Goal: Transaction & Acquisition: Purchase product/service

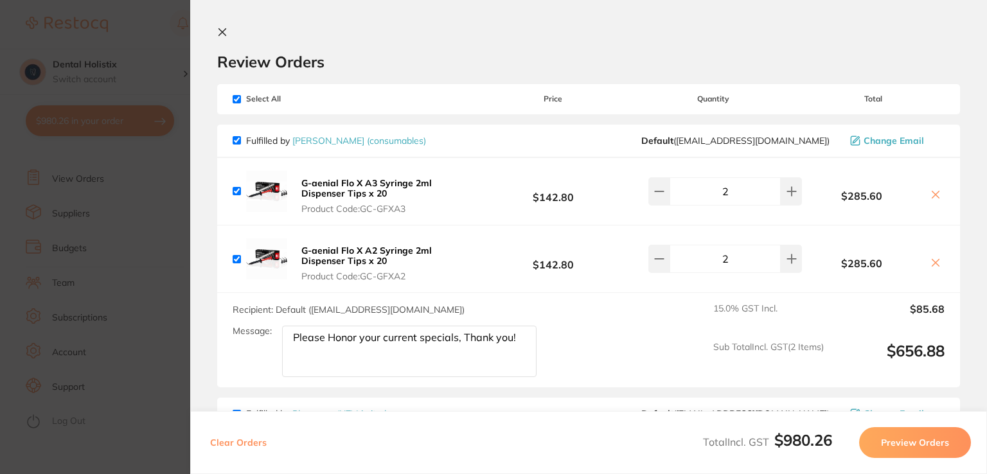
click at [226, 29] on icon at bounding box center [222, 32] width 7 height 7
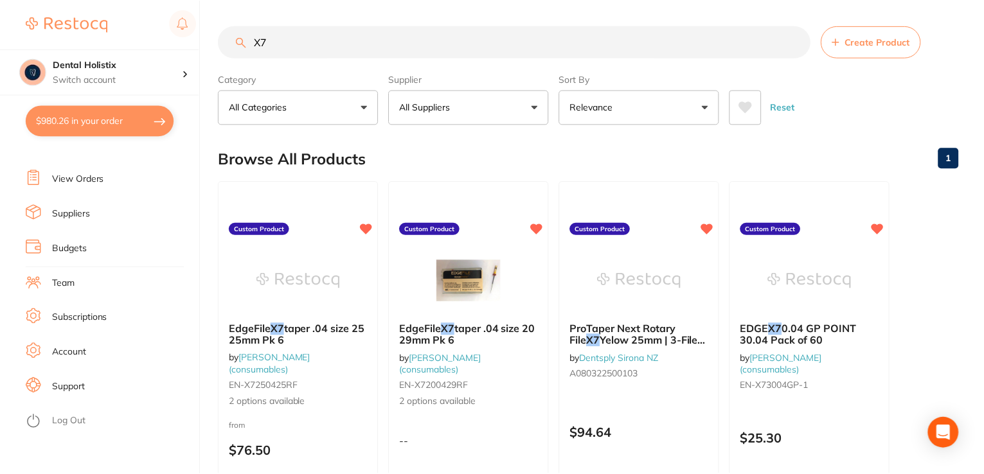
scroll to position [902, 0]
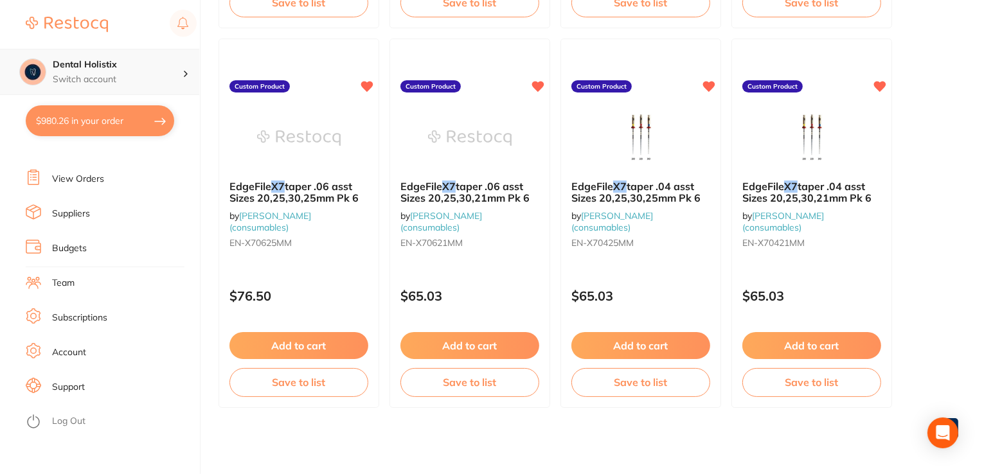
click at [85, 63] on h4 "Dental Holistix" at bounding box center [118, 64] width 130 height 13
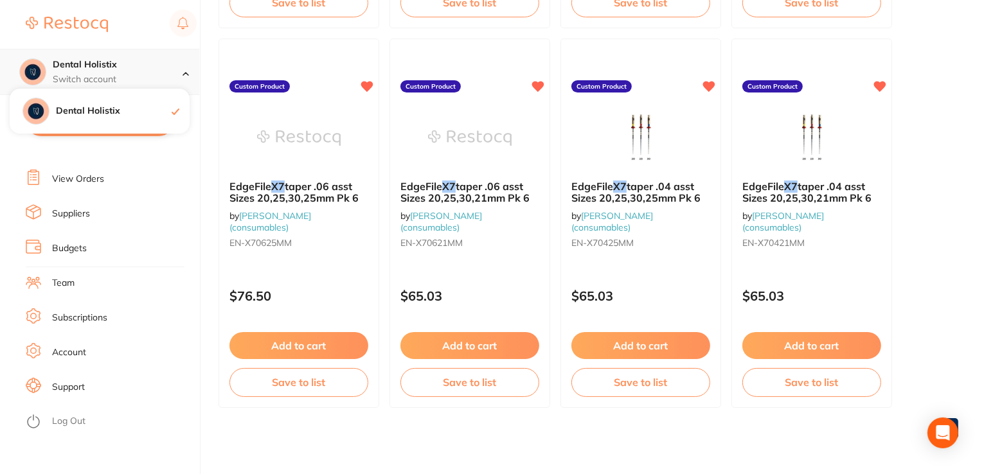
click at [85, 63] on h4 "Dental Holistix" at bounding box center [118, 64] width 130 height 13
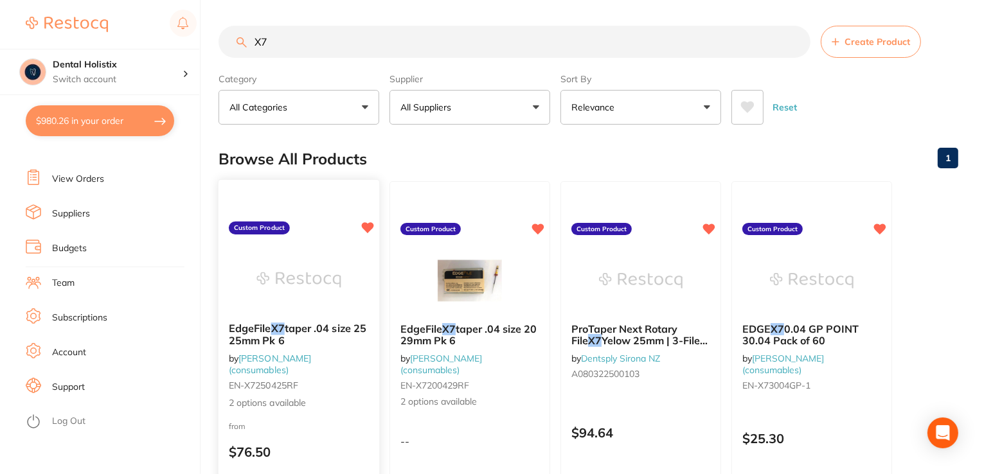
click at [285, 403] on span "2 options available" at bounding box center [299, 402] width 140 height 13
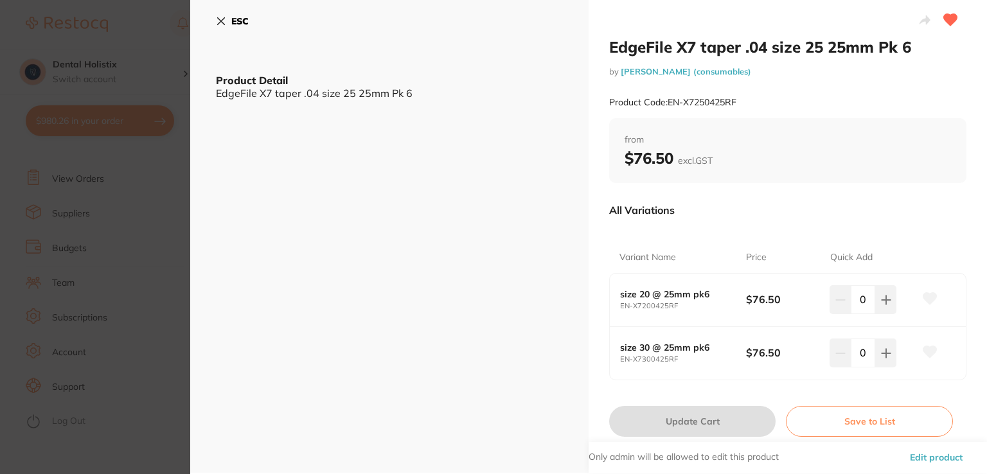
click at [220, 17] on icon at bounding box center [221, 21] width 10 height 10
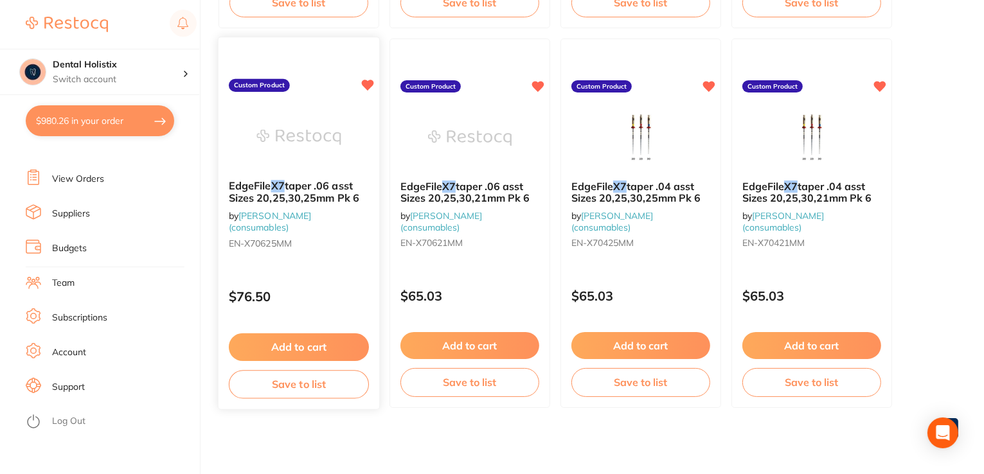
click at [309, 150] on img at bounding box center [298, 137] width 84 height 65
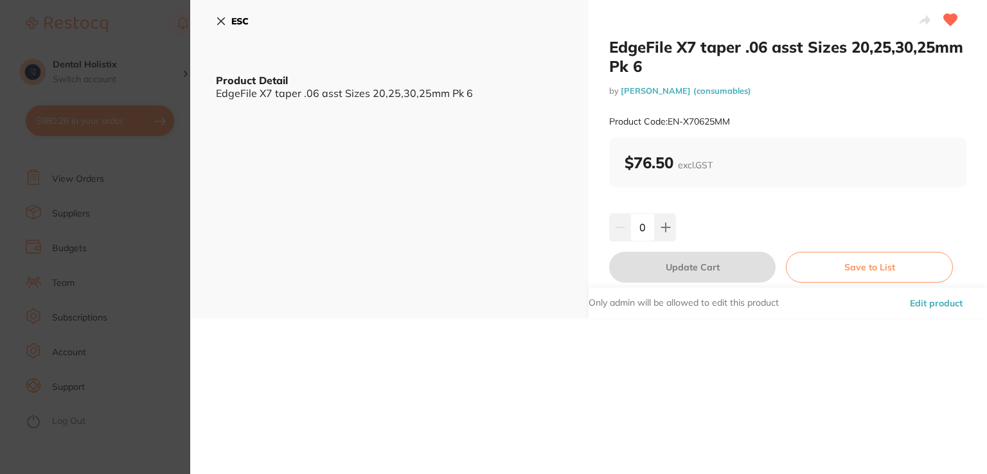
click at [222, 19] on icon at bounding box center [221, 21] width 10 height 10
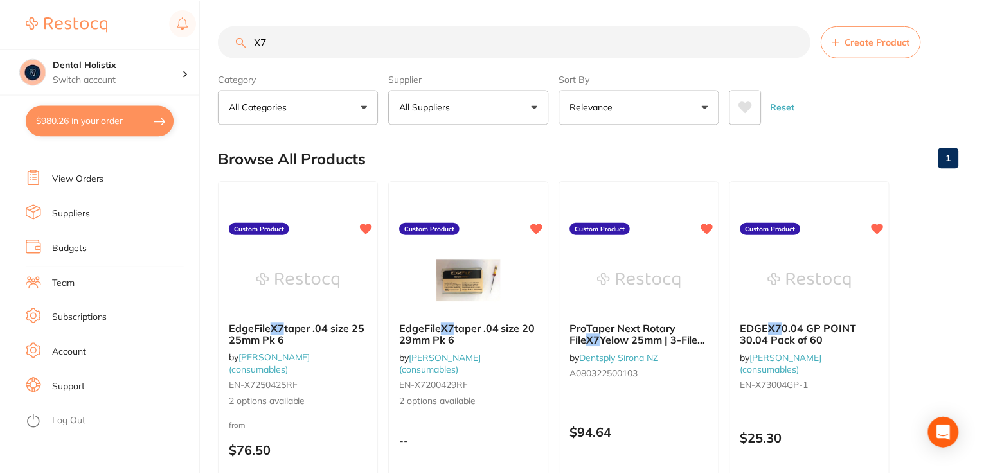
scroll to position [902, 0]
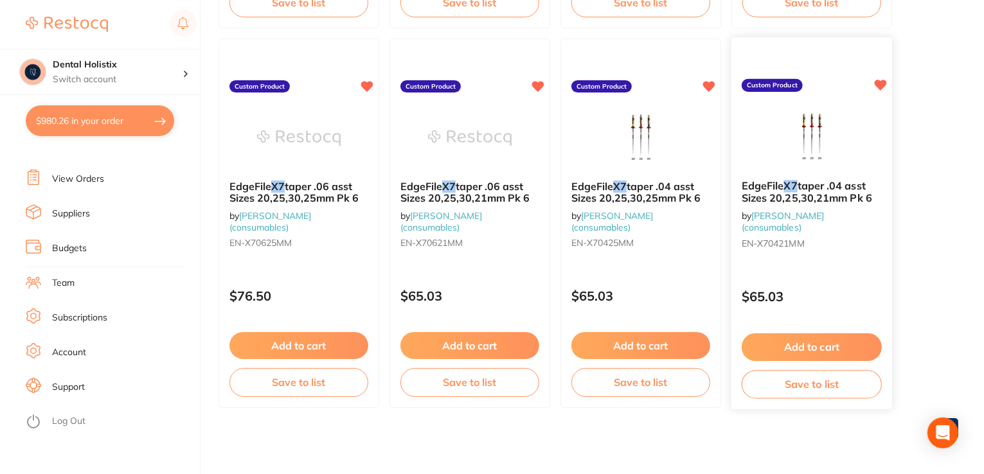
click at [848, 191] on span "taper .04 asst Sizes 20,25,30,21mm Pk 6" at bounding box center [807, 191] width 130 height 25
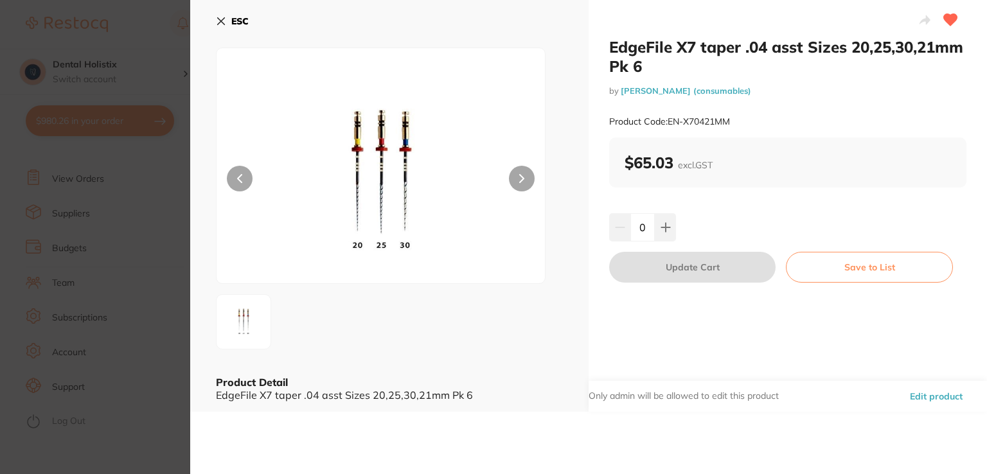
click at [219, 19] on icon at bounding box center [221, 21] width 7 height 7
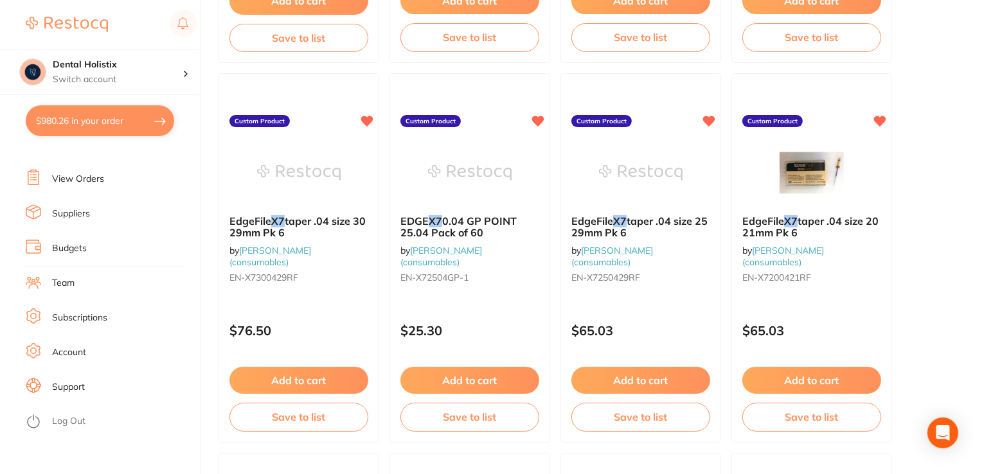
scroll to position [73, 0]
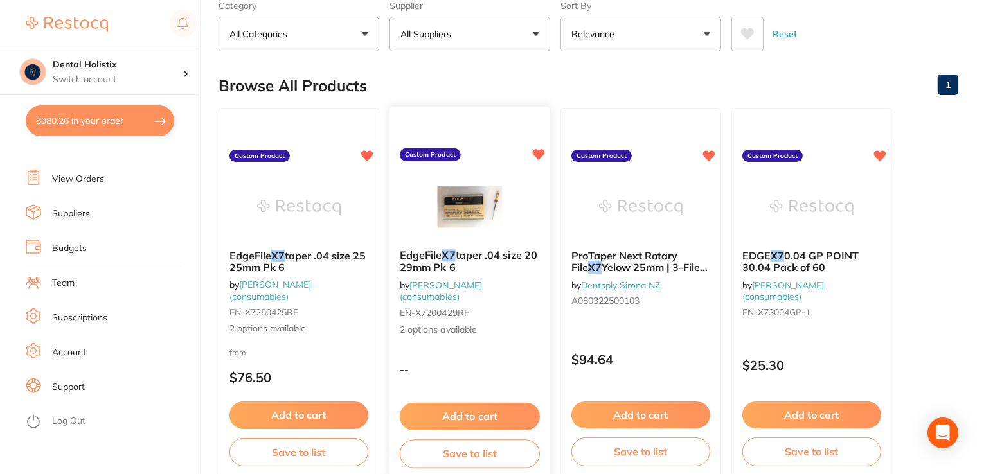
click at [457, 328] on span "2 options available" at bounding box center [470, 329] width 140 height 13
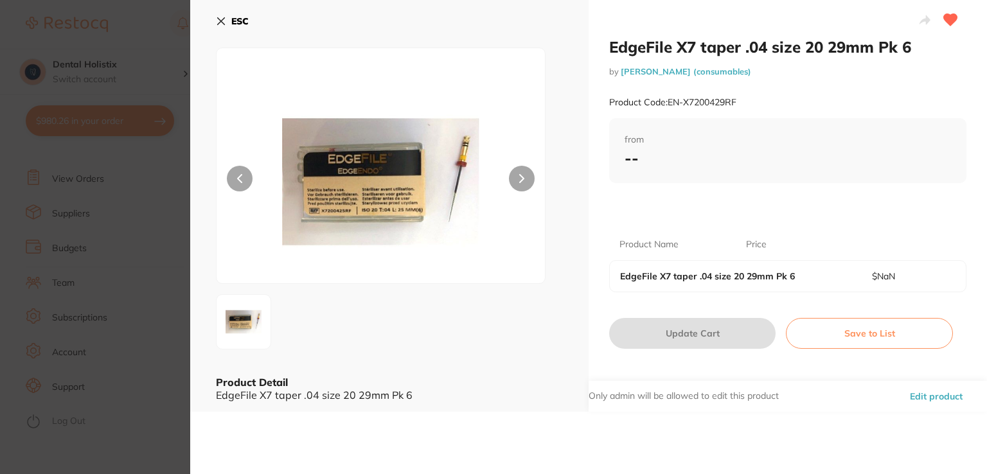
click at [631, 160] on b "--" at bounding box center [632, 157] width 14 height 19
click at [522, 176] on icon at bounding box center [521, 178] width 5 height 9
click at [218, 24] on icon at bounding box center [221, 21] width 7 height 7
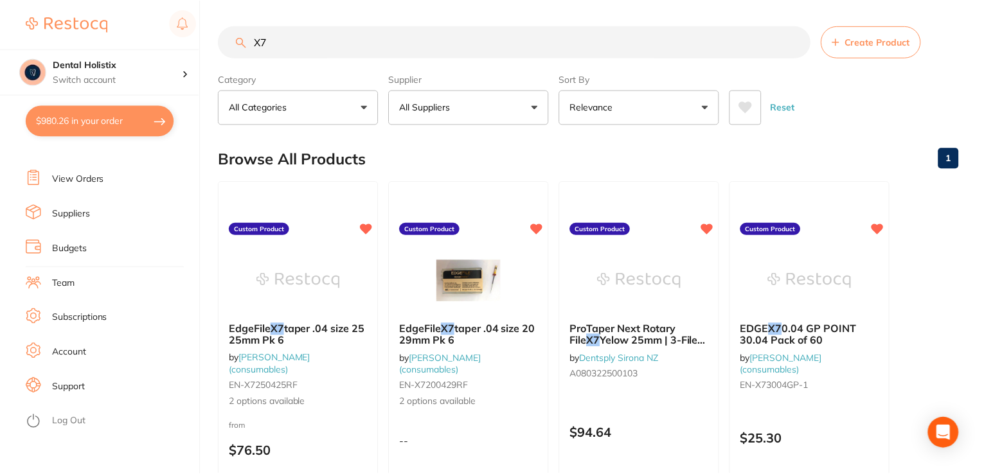
scroll to position [73, 0]
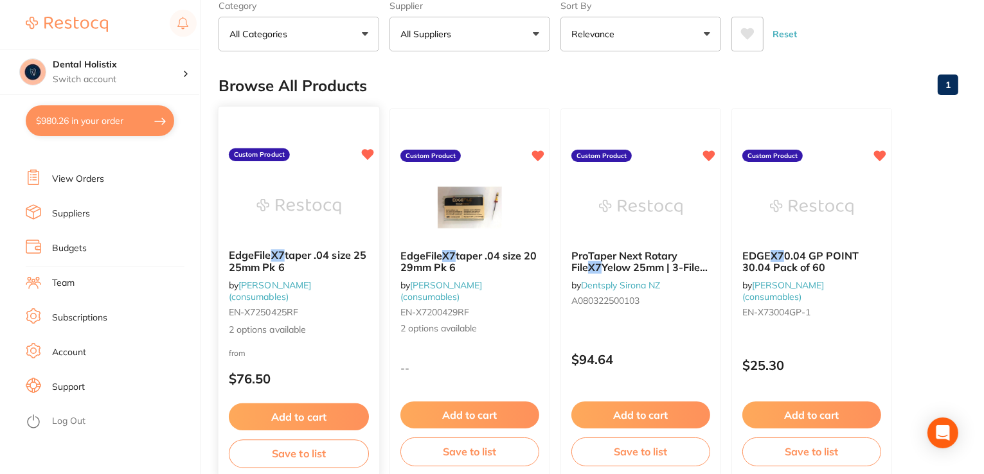
click at [283, 328] on span "2 options available" at bounding box center [299, 329] width 140 height 13
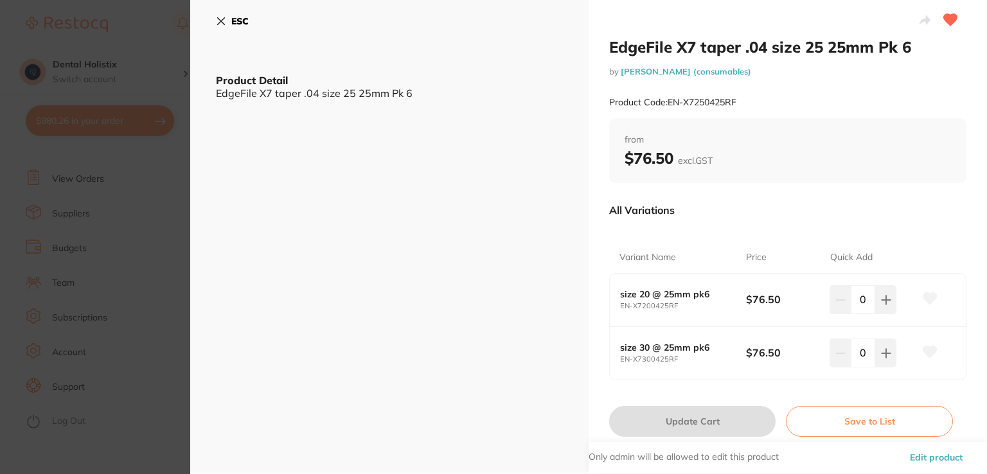
click at [220, 19] on icon at bounding box center [221, 21] width 10 height 10
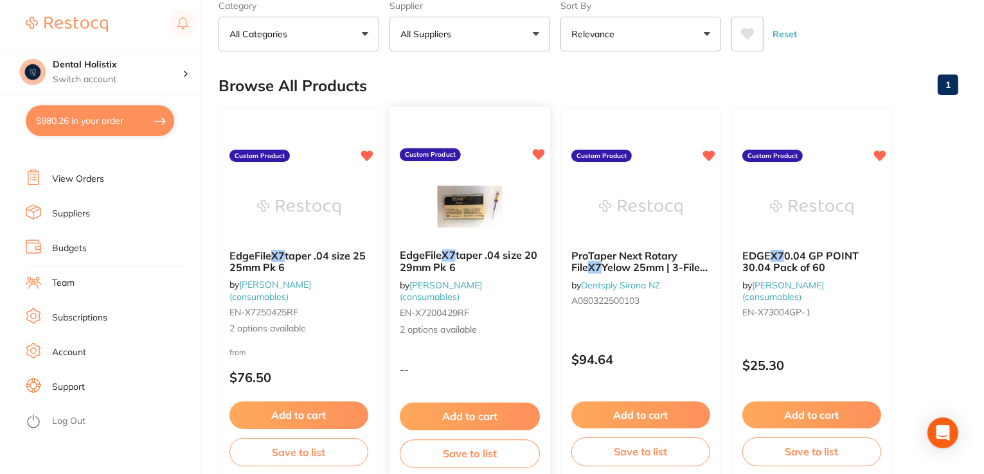
click at [491, 258] on span "taper .04 size 20 29mm Pk 6" at bounding box center [469, 261] width 138 height 25
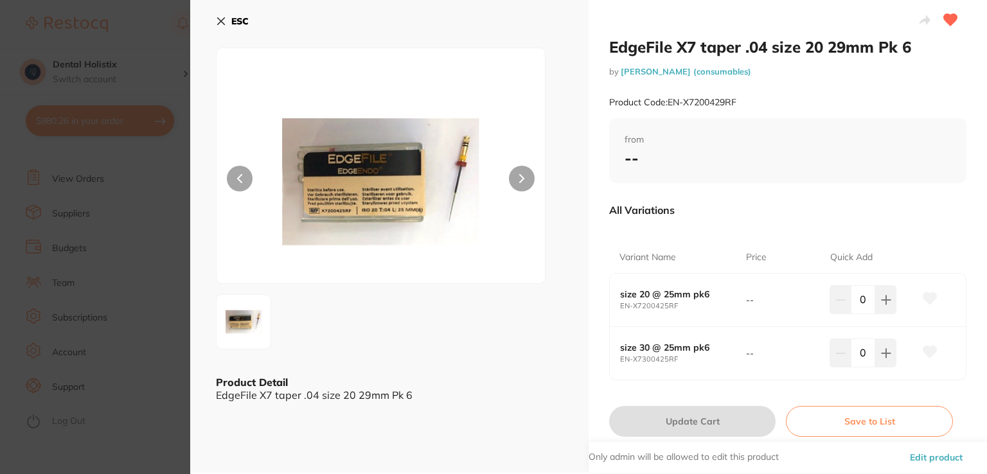
click at [938, 458] on button "Edit product" at bounding box center [936, 457] width 60 height 31
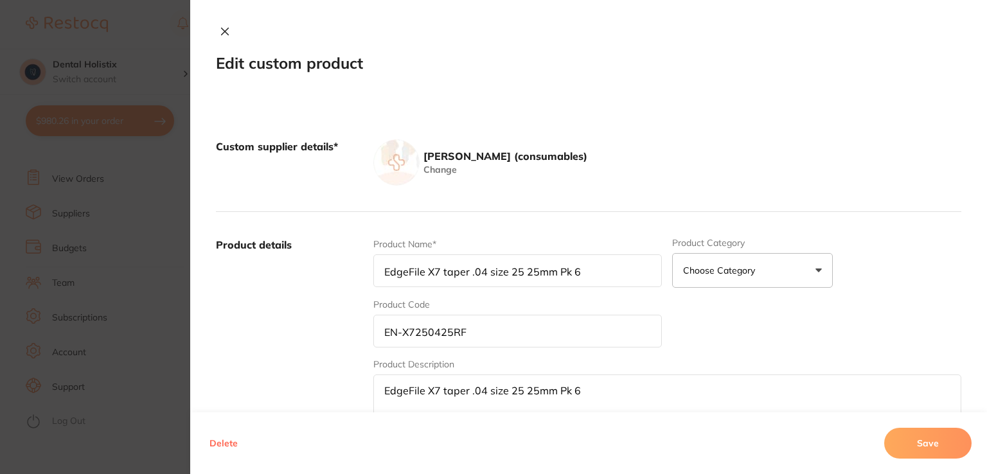
type input "EdgeFile X7 taper .04 size 20 29mm Pk 6"
type input "EN-X7200429RF"
type textarea "EdgeFile X7 taper .04 size 20 29mm Pk 6"
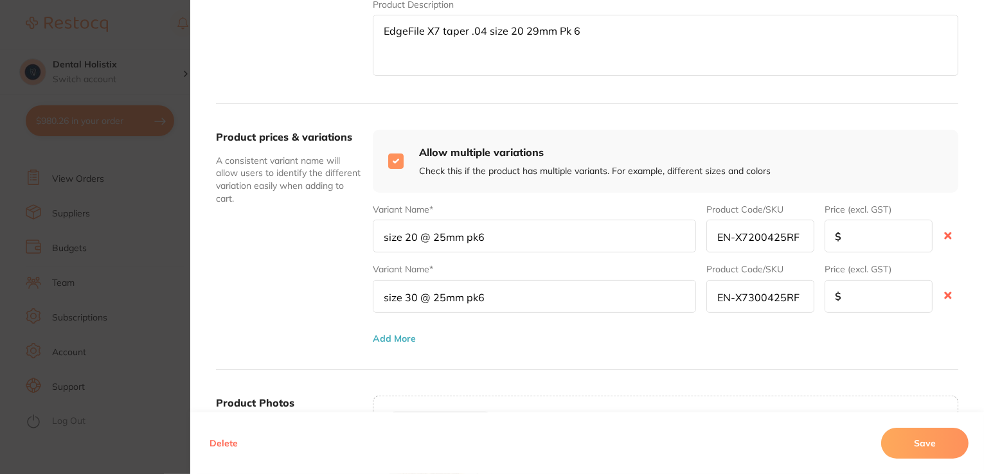
scroll to position [386, 0]
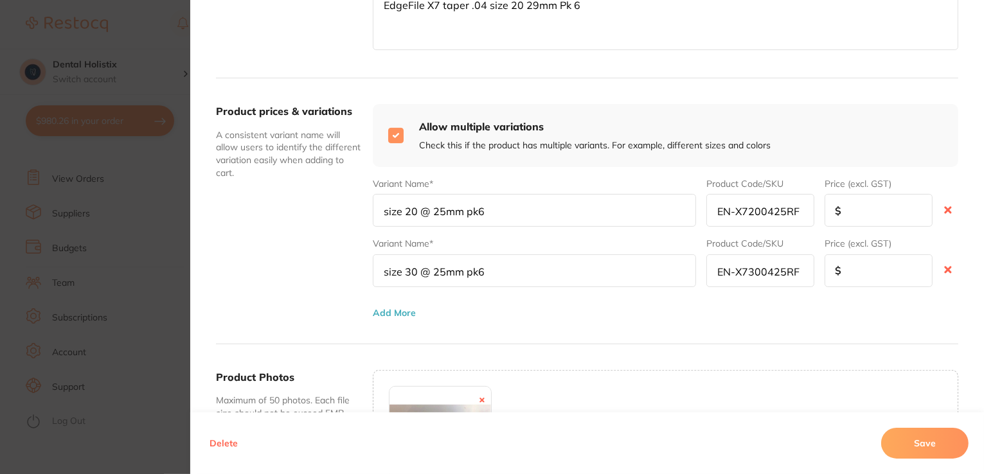
click at [393, 137] on input "checkbox" at bounding box center [395, 135] width 15 height 15
checkbox input "false"
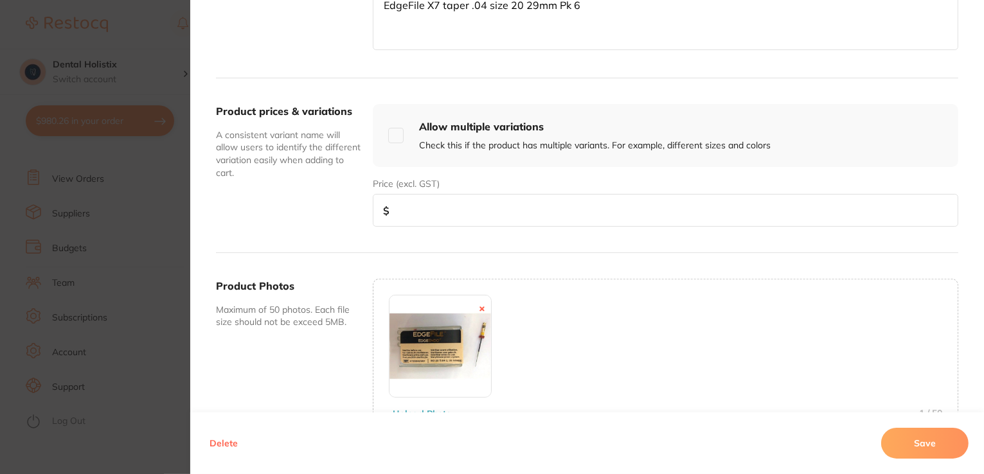
click at [530, 219] on input "number" at bounding box center [665, 210] width 585 height 33
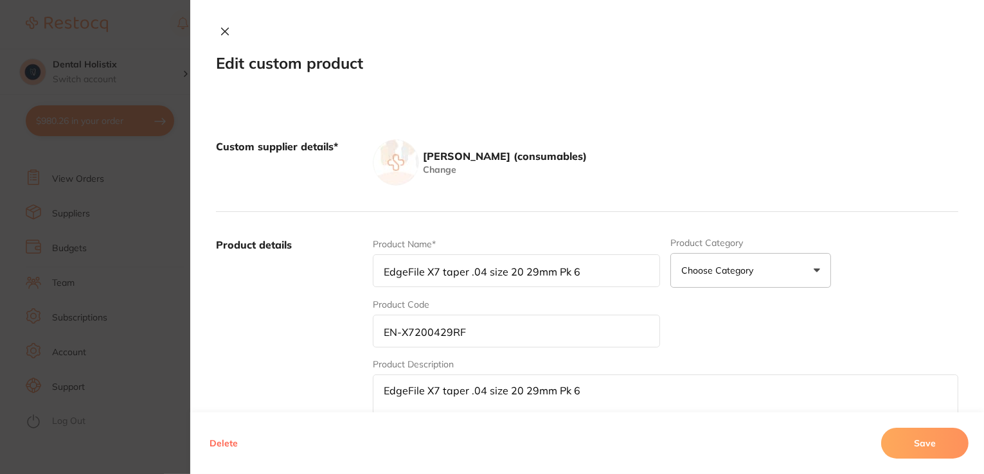
type input "75"
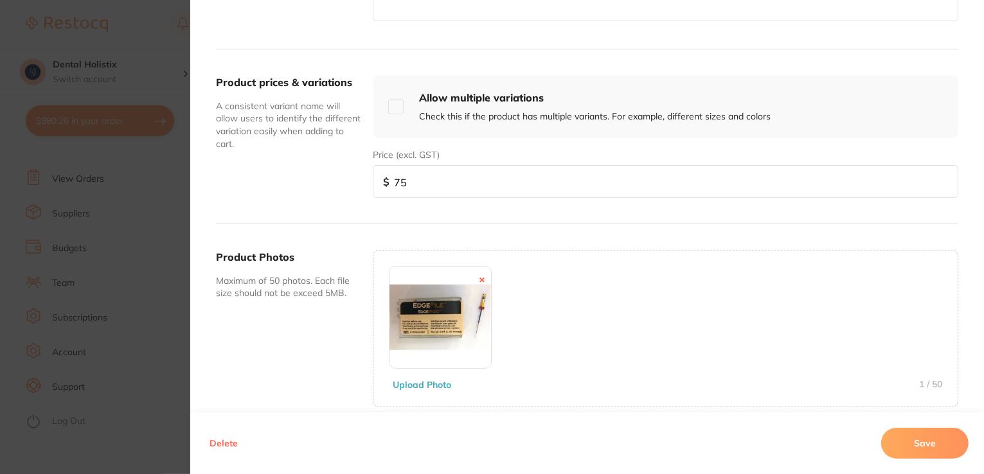
click at [396, 102] on input "checkbox" at bounding box center [395, 106] width 15 height 15
checkbox input "true"
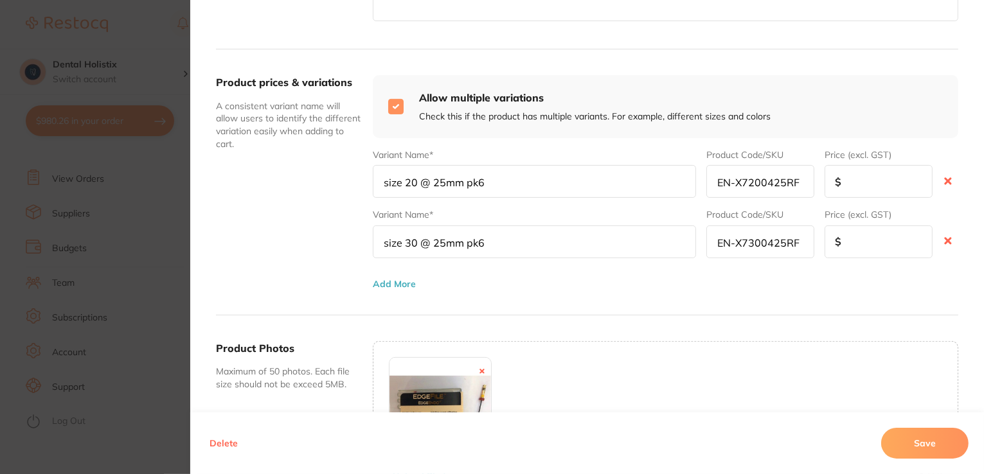
click at [412, 181] on input "size 20 @ 25mm pk6" at bounding box center [535, 181] width 324 height 33
click at [441, 180] on input "size 25 @ 25mm pk6" at bounding box center [535, 181] width 324 height 33
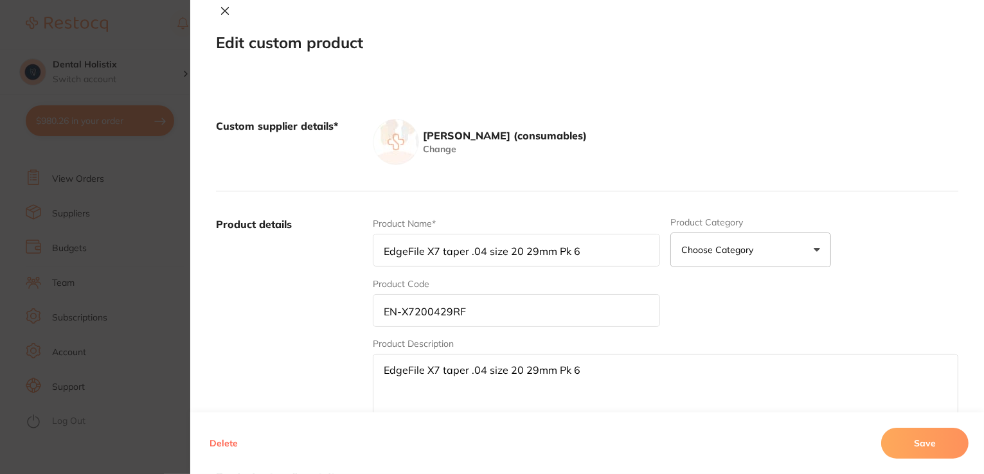
scroll to position [0, 0]
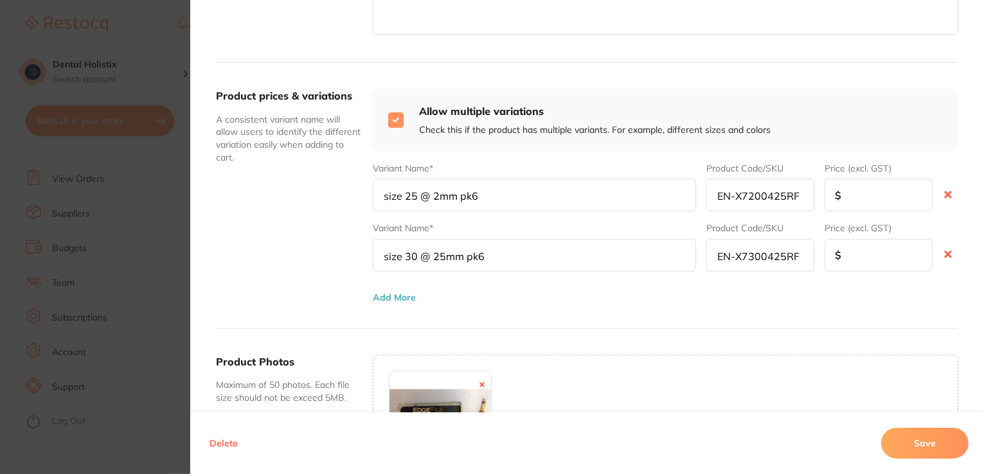
scroll to position [437, 0]
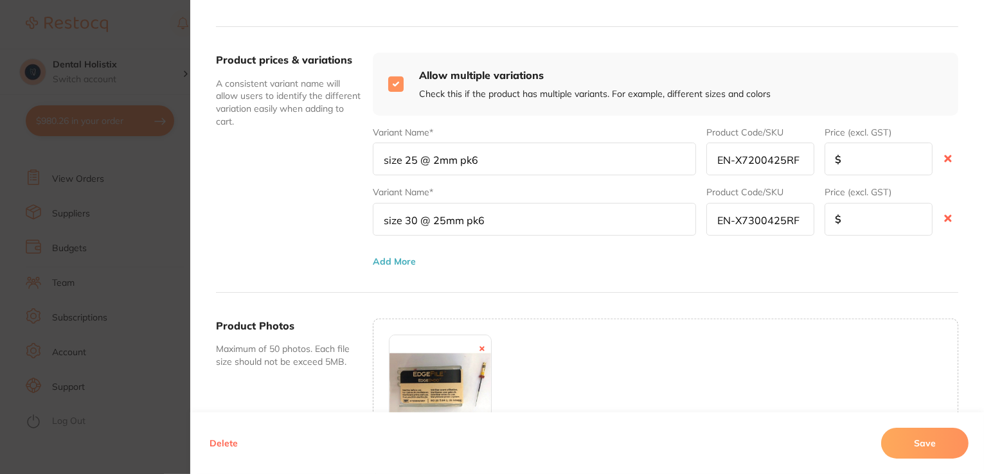
click at [433, 159] on input "size 25 @ 2mm pk6" at bounding box center [535, 159] width 324 height 33
type input "size 25 @ 29mm pk6"
click at [439, 211] on input "size 30 @ 25mm pk6" at bounding box center [535, 219] width 324 height 33
type input "size 30 @ 29mm pk6"
click at [754, 157] on input "EN-X7200425RF" at bounding box center [760, 159] width 108 height 33
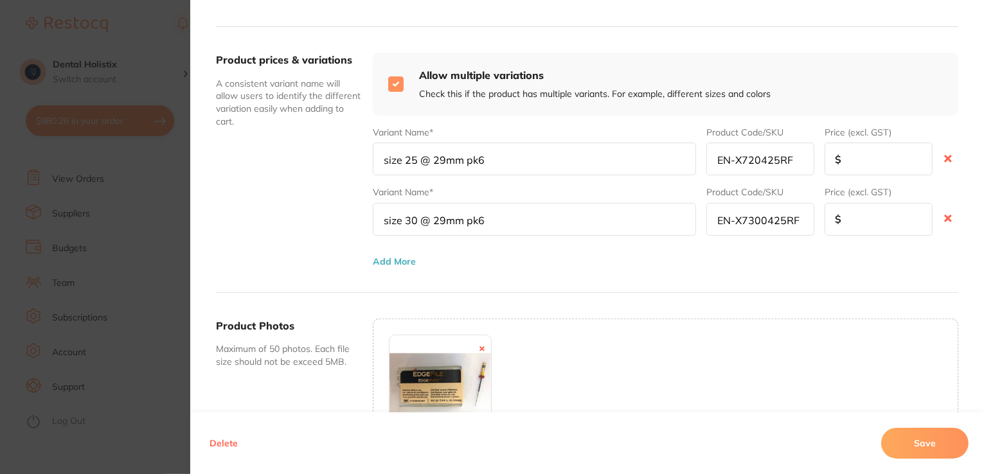
click at [776, 159] on input "EN-X720425RF" at bounding box center [760, 159] width 108 height 33
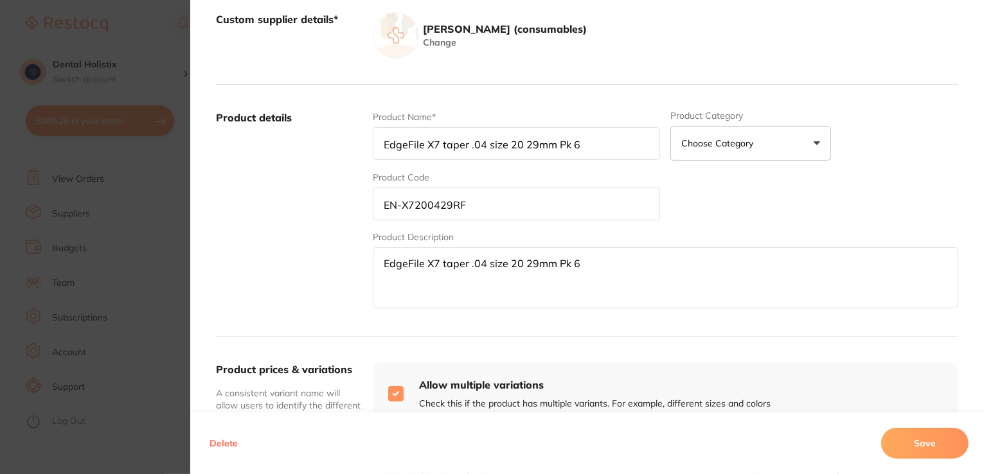
scroll to position [202, 0]
click at [980, 180] on div "Custom supplier details* [PERSON_NAME] (consumables) Change Product details Pro…" at bounding box center [587, 439] width 794 height 936
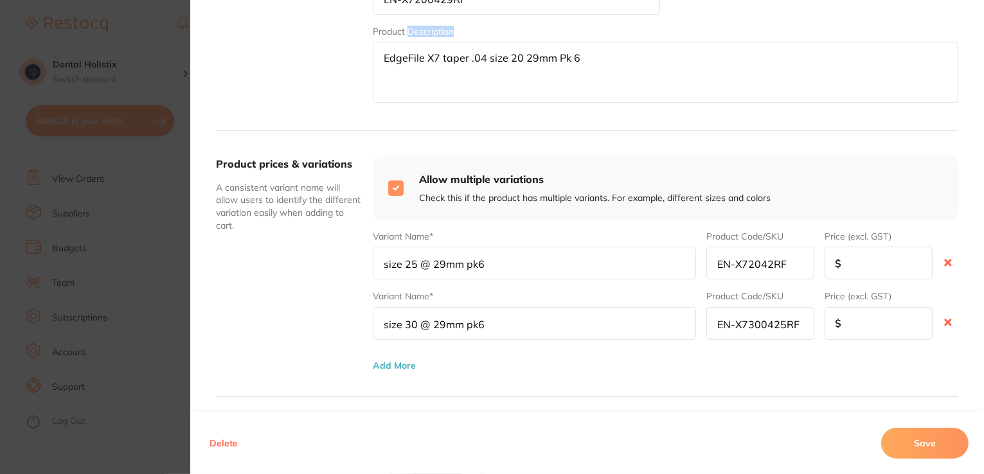
scroll to position [359, 0]
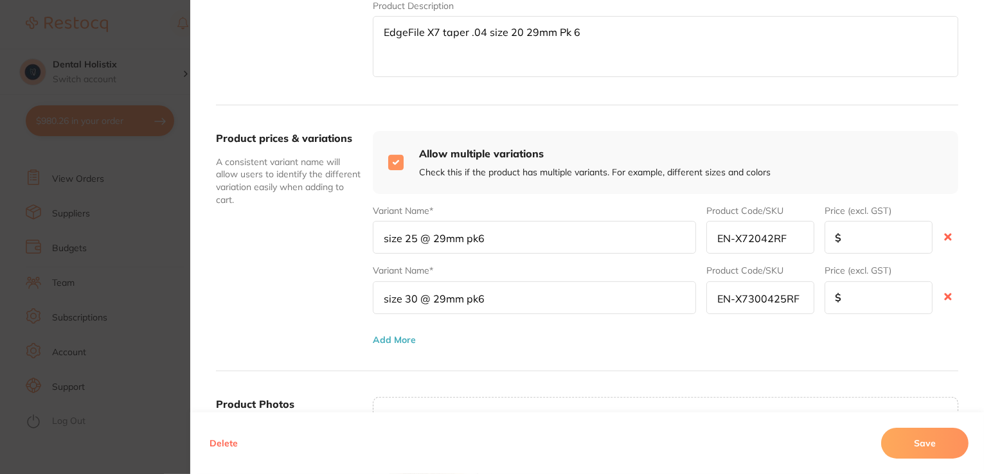
click at [769, 238] on input "EN-X72042RF" at bounding box center [760, 237] width 108 height 33
type input "EN-X720429RF"
click at [780, 294] on input "EN-X7300425RF" at bounding box center [760, 297] width 108 height 33
type input "EN-X7300429RF"
click at [759, 237] on input "EN-X720429RF" at bounding box center [760, 237] width 108 height 33
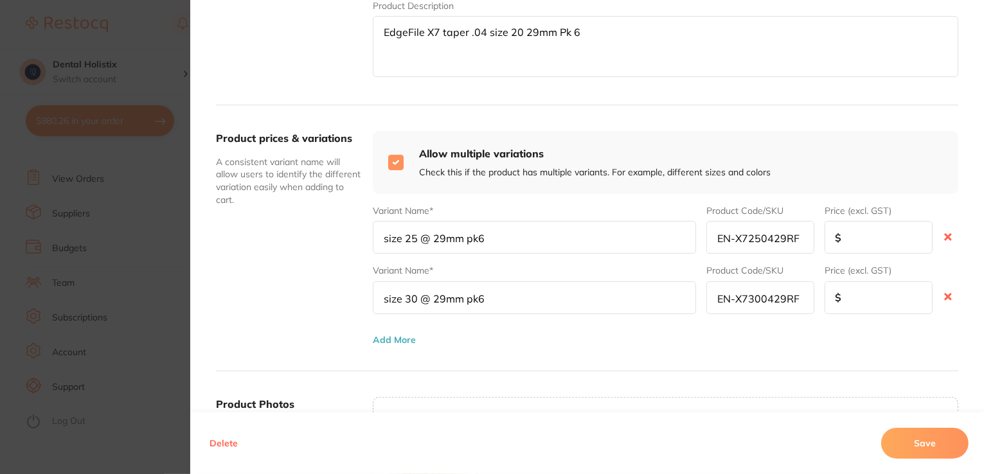
type input "EN-X7250429RF"
click at [802, 299] on input "EN-X7300429RF" at bounding box center [760, 297] width 108 height 33
click at [858, 241] on input "number" at bounding box center [878, 237] width 108 height 33
type input "76.50"
click at [977, 135] on div "Custom supplier details* [PERSON_NAME] (consumables) Change Product details Pro…" at bounding box center [587, 208] width 794 height 936
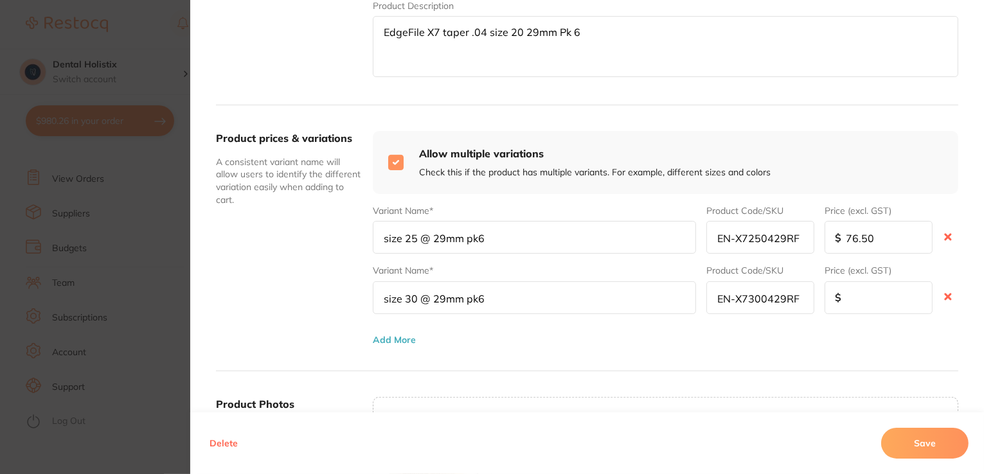
scroll to position [150, 0]
click at [977, 156] on div "Custom supplier details* [PERSON_NAME] (consumables) Change Product details Pro…" at bounding box center [587, 208] width 794 height 936
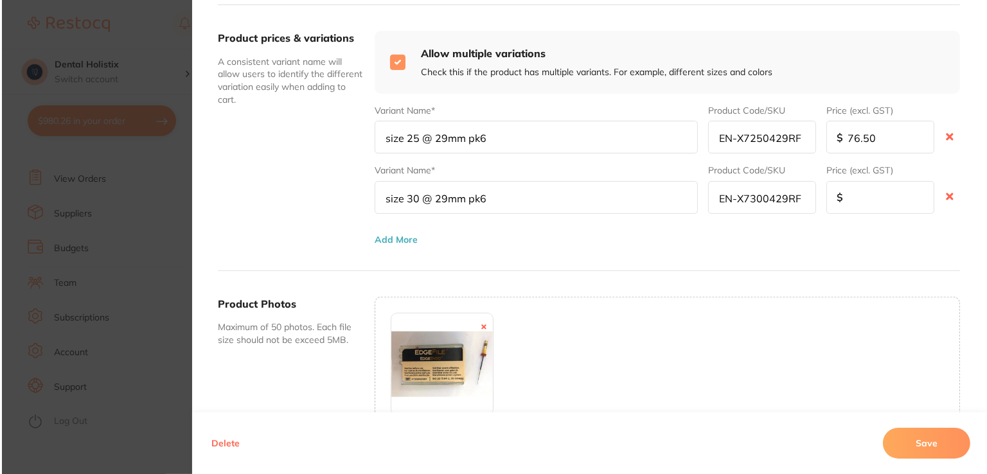
scroll to position [463, 0]
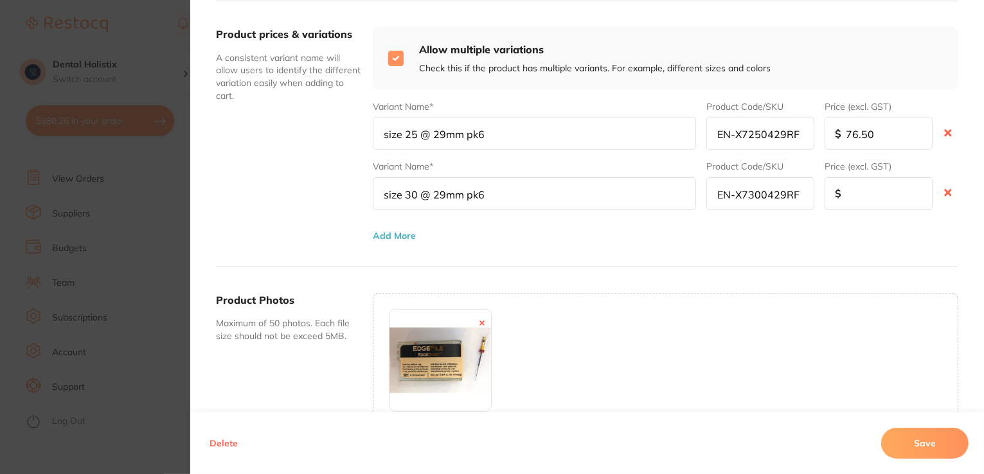
click at [853, 191] on input "number" at bounding box center [878, 193] width 108 height 33
type input "76.50"
click at [914, 448] on button "Save" at bounding box center [924, 443] width 87 height 31
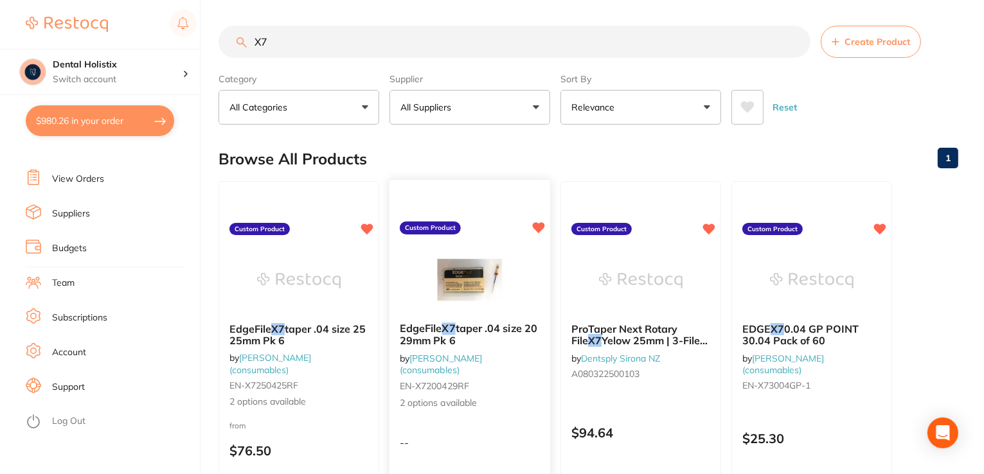
click at [468, 443] on div "--" at bounding box center [469, 442] width 161 height 12
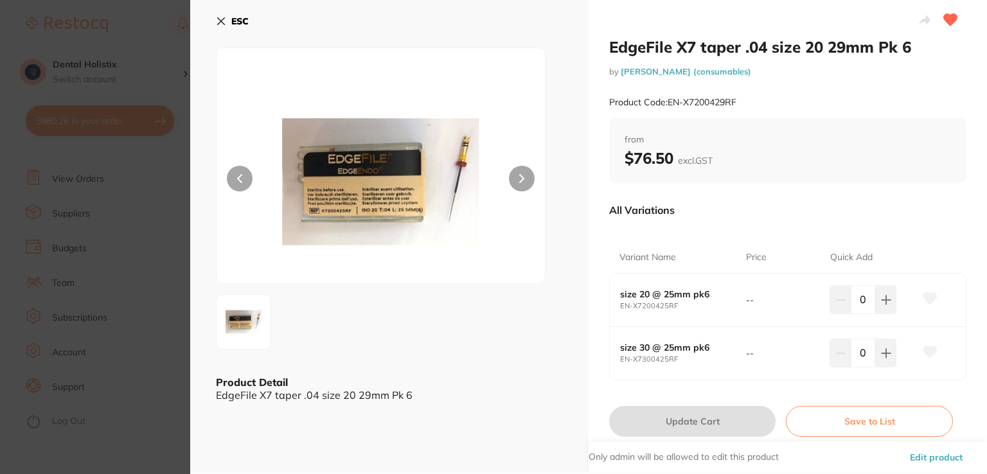
click at [672, 294] on b "size 20 @ 25mm pk6" at bounding box center [676, 294] width 113 height 10
click at [221, 23] on icon at bounding box center [221, 21] width 10 height 10
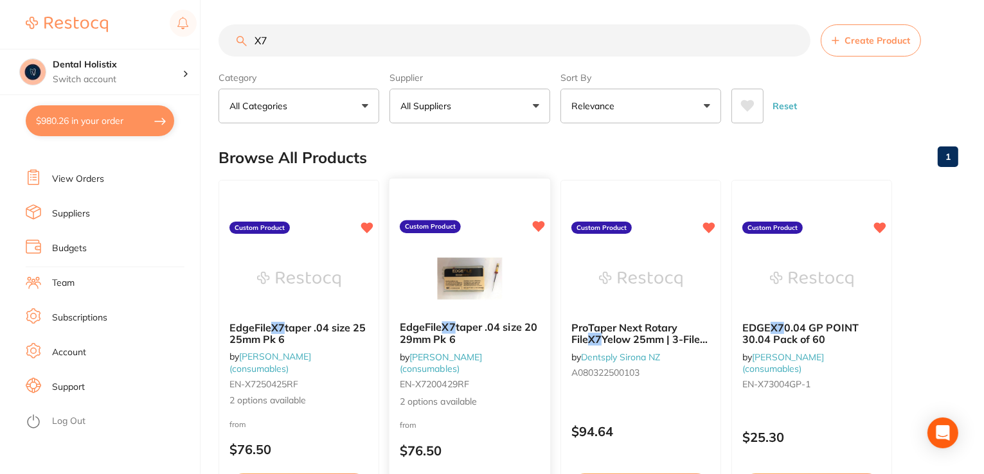
click at [451, 405] on span "2 options available" at bounding box center [470, 401] width 140 height 13
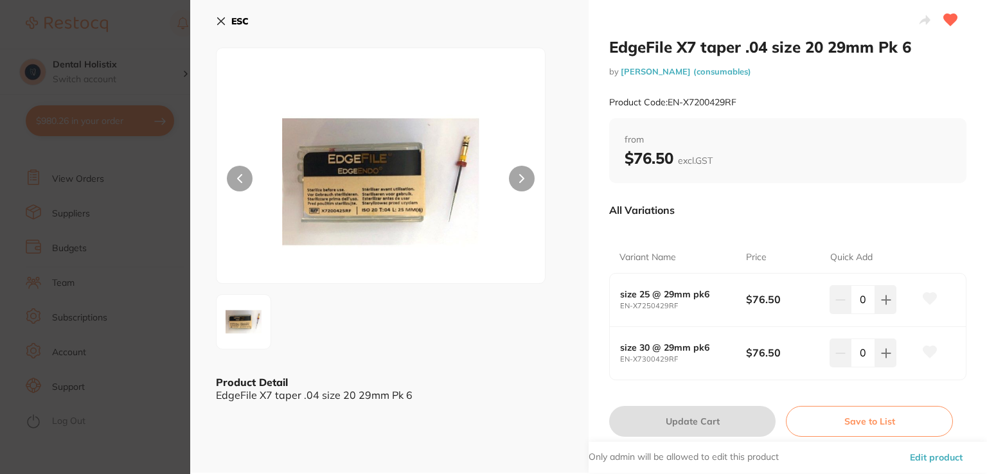
click at [218, 26] on icon at bounding box center [221, 21] width 10 height 10
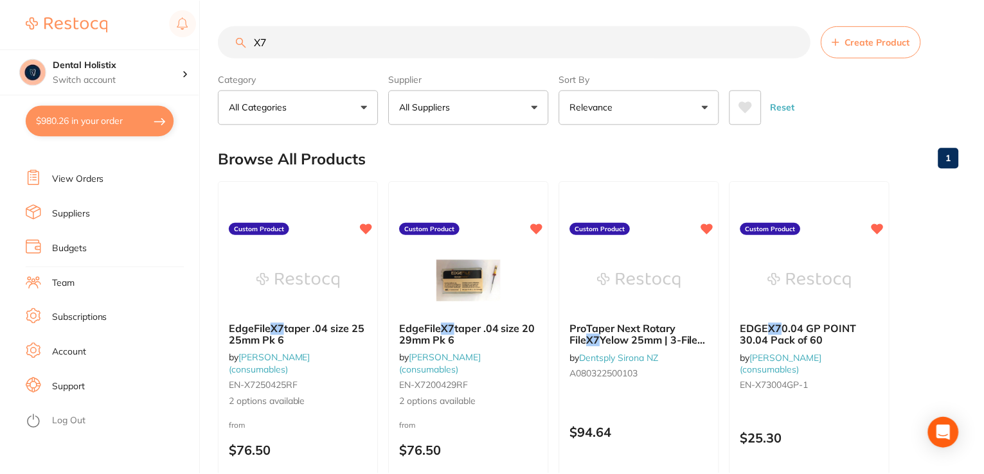
scroll to position [1, 0]
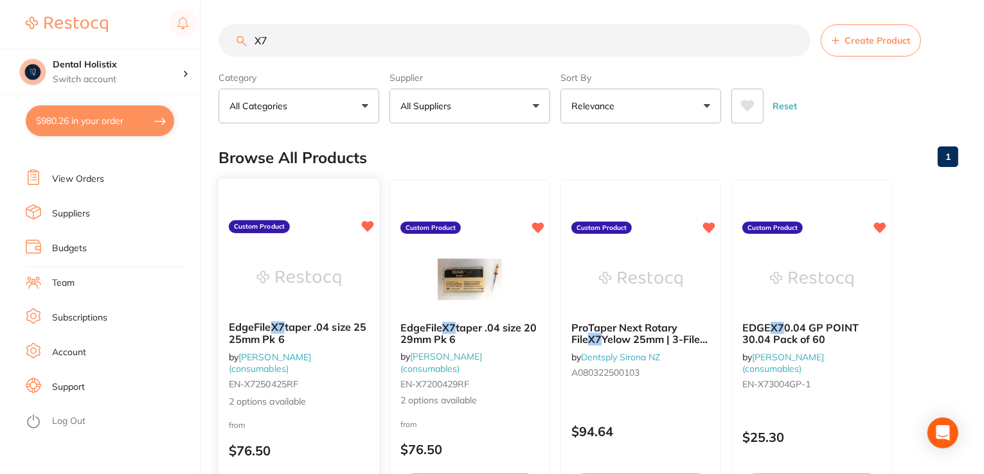
click at [336, 329] on span "taper .04 size 25 25mm Pk 6" at bounding box center [298, 333] width 138 height 25
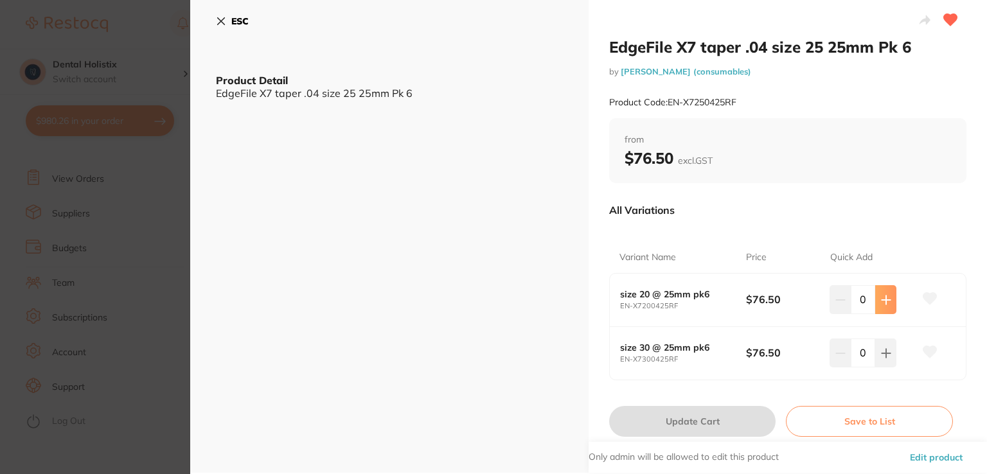
click at [881, 295] on icon at bounding box center [886, 300] width 10 height 10
type input "1"
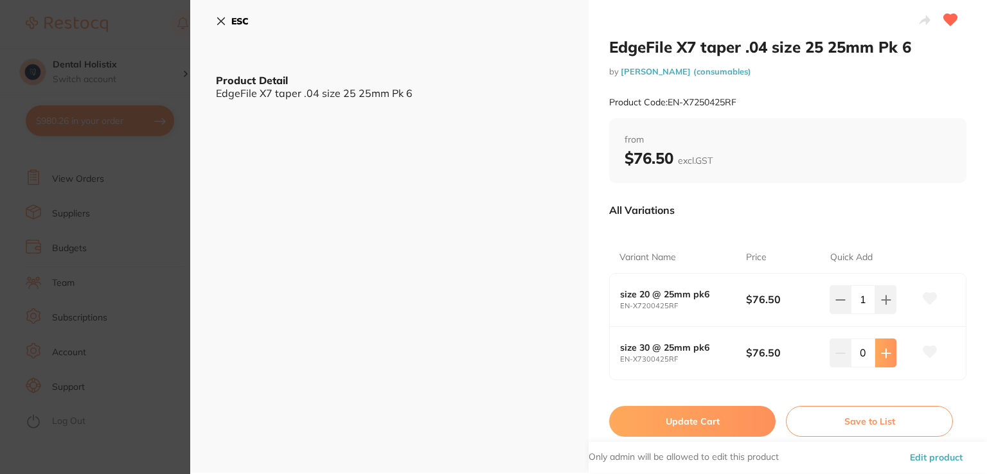
click at [882, 343] on button at bounding box center [885, 353] width 21 height 28
type input "1"
click at [722, 422] on button "Update Cart" at bounding box center [692, 421] width 166 height 31
checkbox input "false"
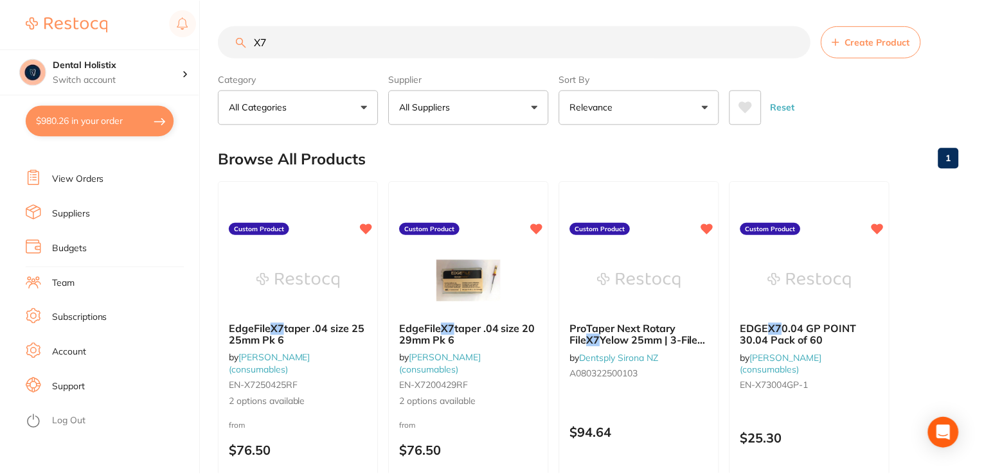
scroll to position [1, 0]
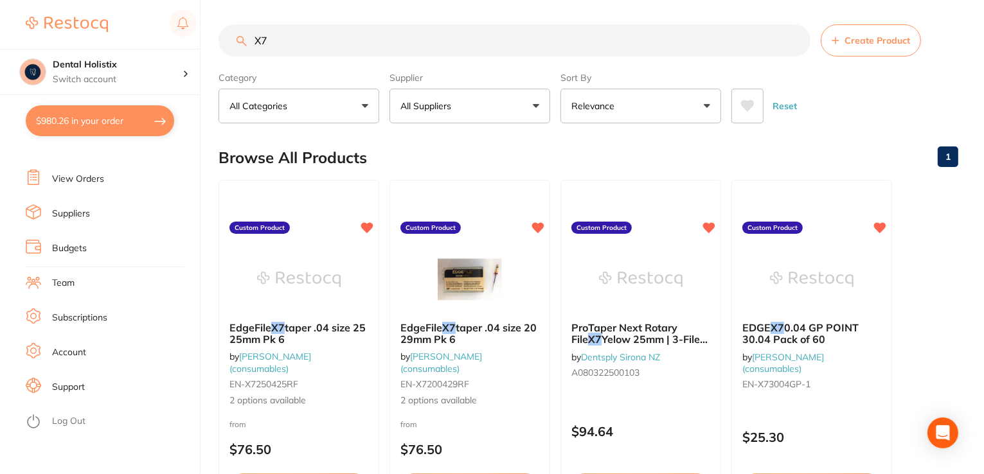
click at [453, 52] on input "X7" at bounding box center [514, 40] width 592 height 32
type input "X"
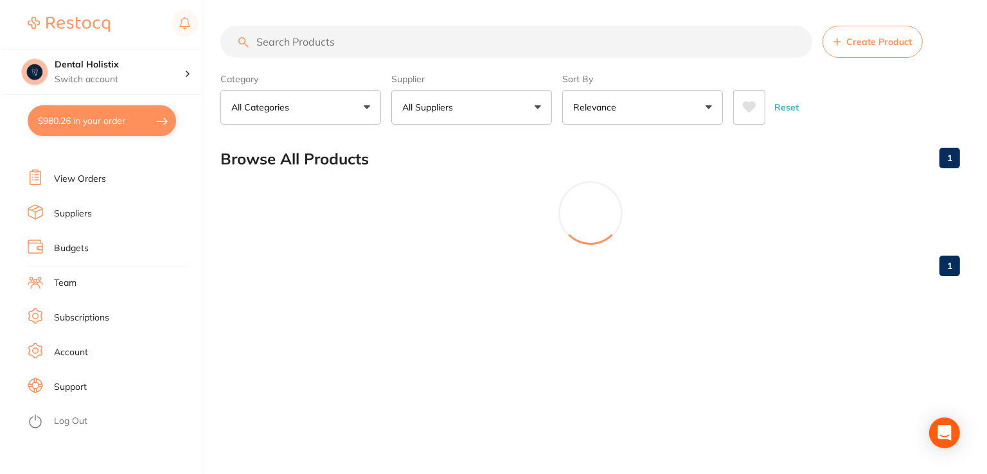
scroll to position [0, 0]
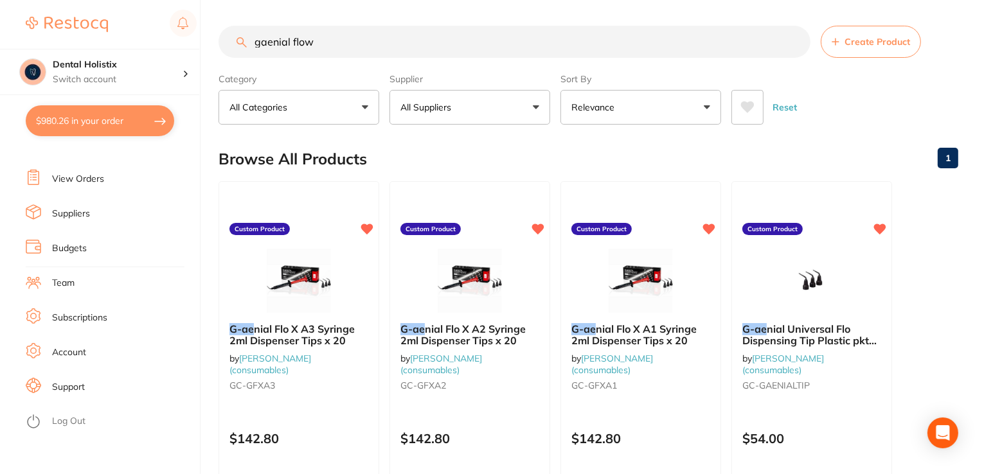
type input "gaenial flow"
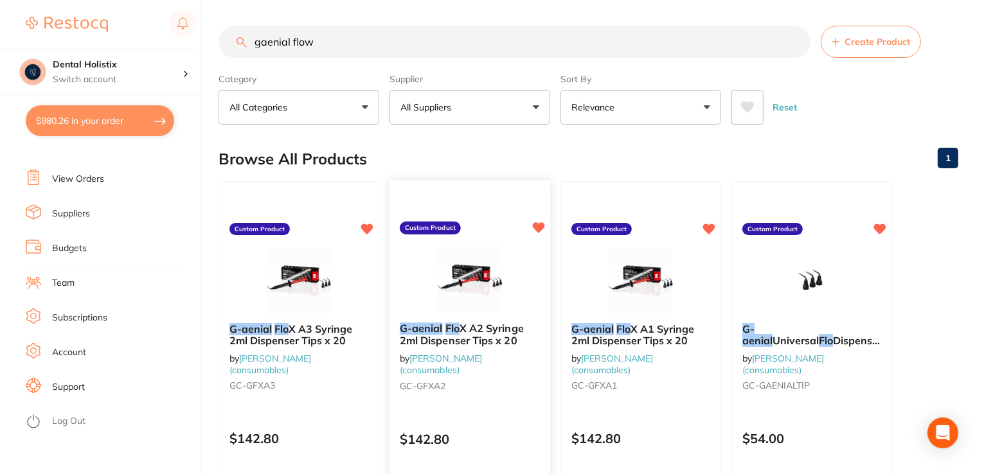
click at [469, 329] on span "X A2 Syringe 2ml Dispenser Tips x 20" at bounding box center [462, 334] width 124 height 25
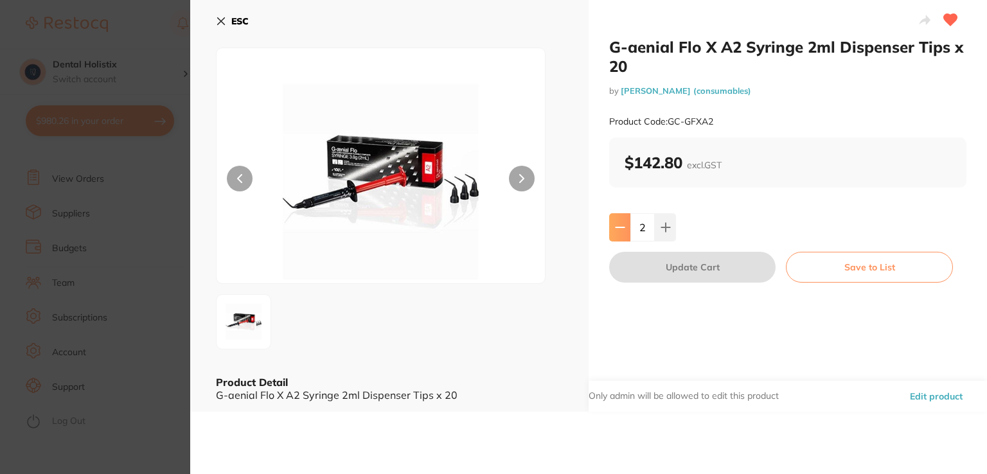
click at [625, 224] on button at bounding box center [619, 227] width 21 height 28
type input "1"
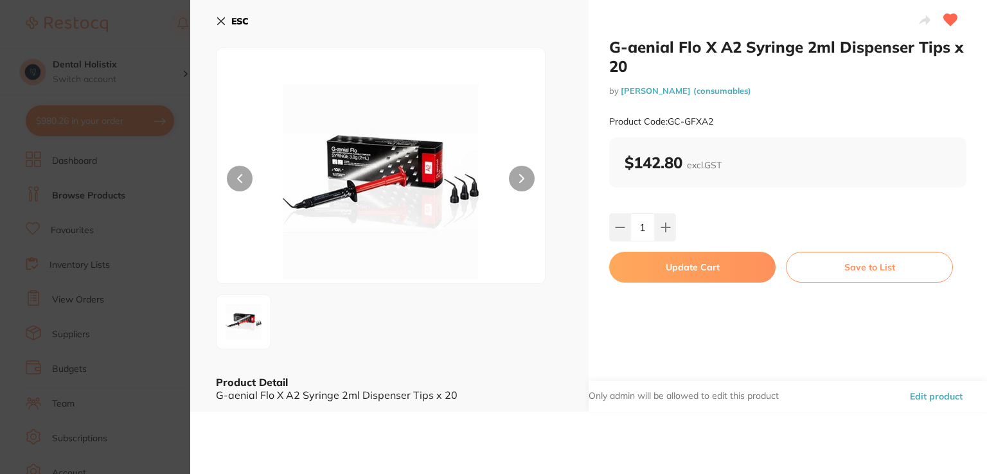
scroll to position [121, 0]
click at [681, 274] on button "Update Cart" at bounding box center [692, 267] width 166 height 31
type input "1"
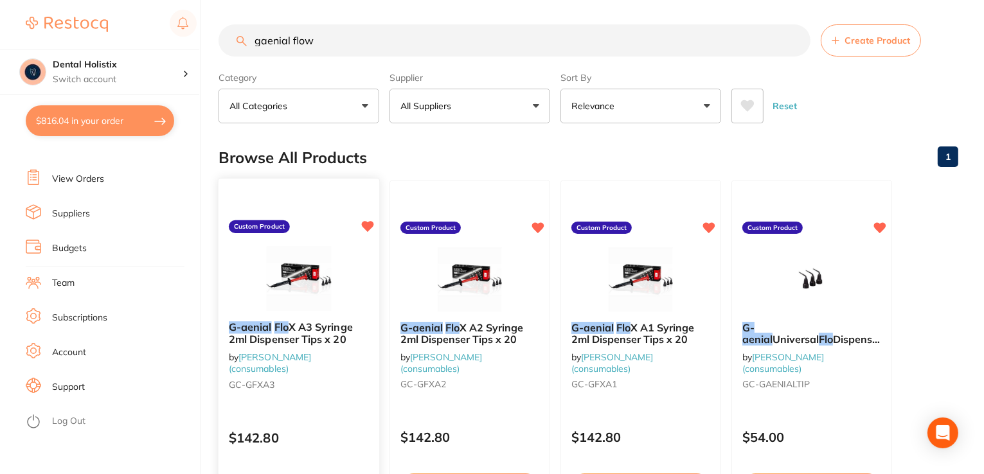
click at [317, 325] on span "X A3 Syringe 2ml Dispenser Tips x 20" at bounding box center [291, 333] width 124 height 25
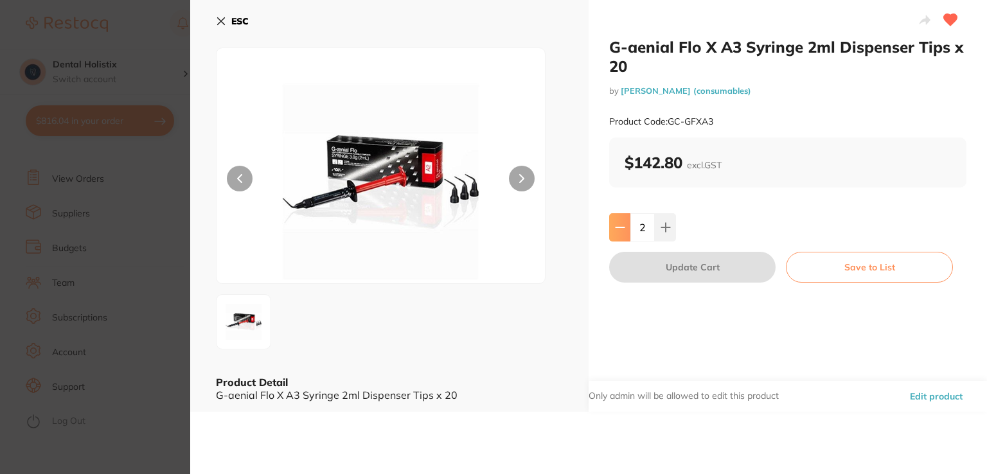
click at [612, 224] on button at bounding box center [619, 227] width 21 height 28
type input "1"
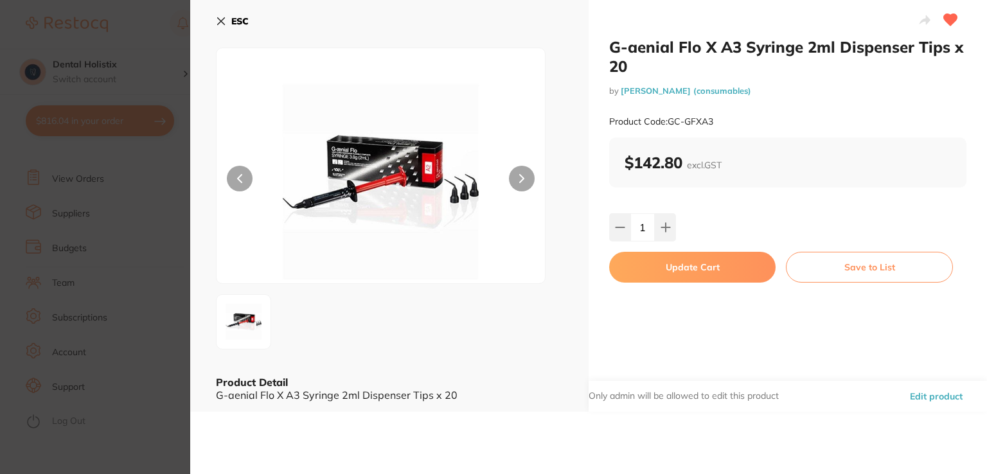
click at [652, 262] on button "Update Cart" at bounding box center [692, 267] width 166 height 31
type input "1"
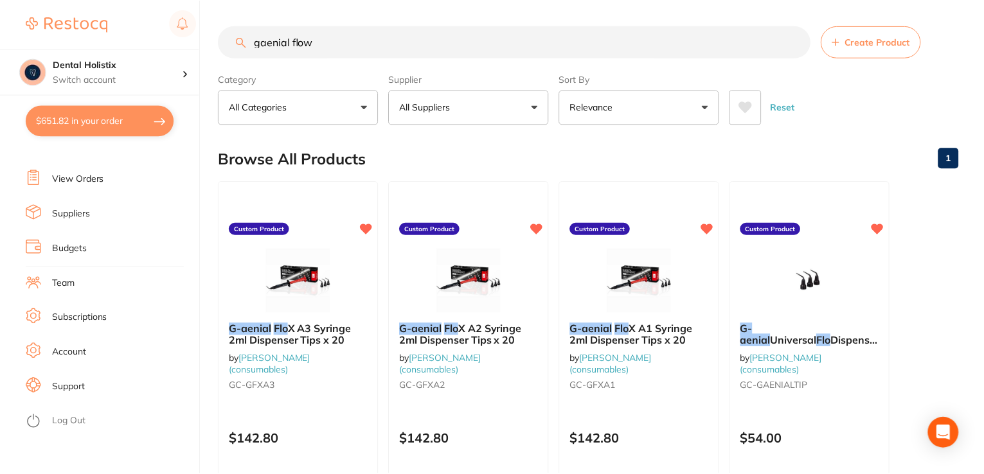
scroll to position [1, 0]
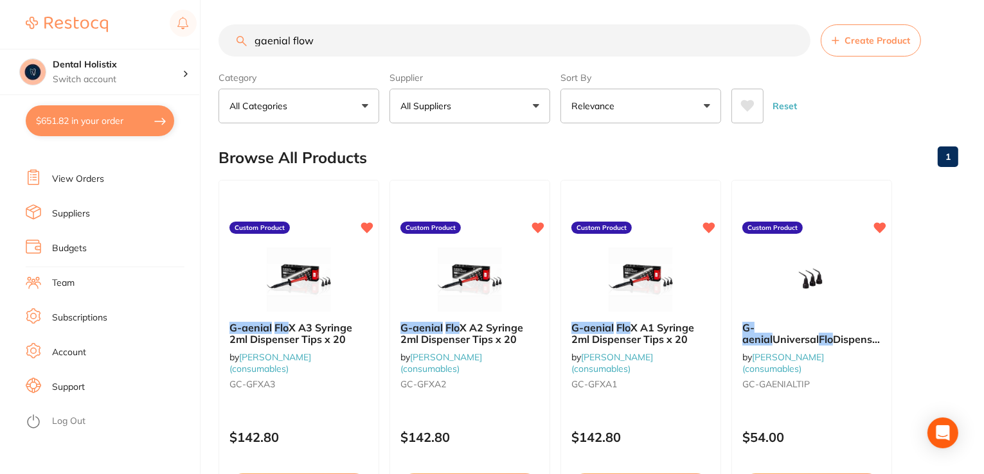
click at [110, 118] on button "$651.82 in your order" at bounding box center [100, 120] width 148 height 31
checkbox input "true"
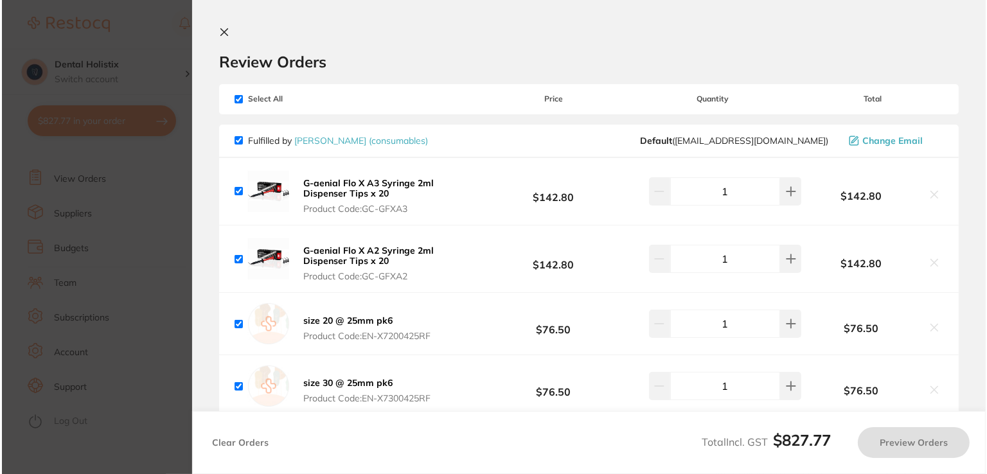
scroll to position [0, 0]
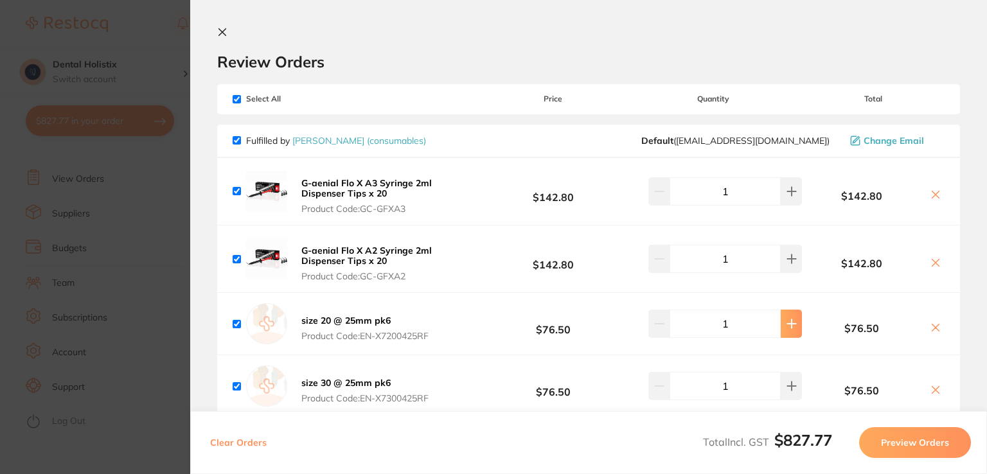
click at [790, 335] on button at bounding box center [791, 324] width 21 height 28
type input "2"
click at [794, 381] on icon at bounding box center [792, 386] width 10 height 10
type input "2"
click at [221, 34] on icon at bounding box center [222, 32] width 7 height 7
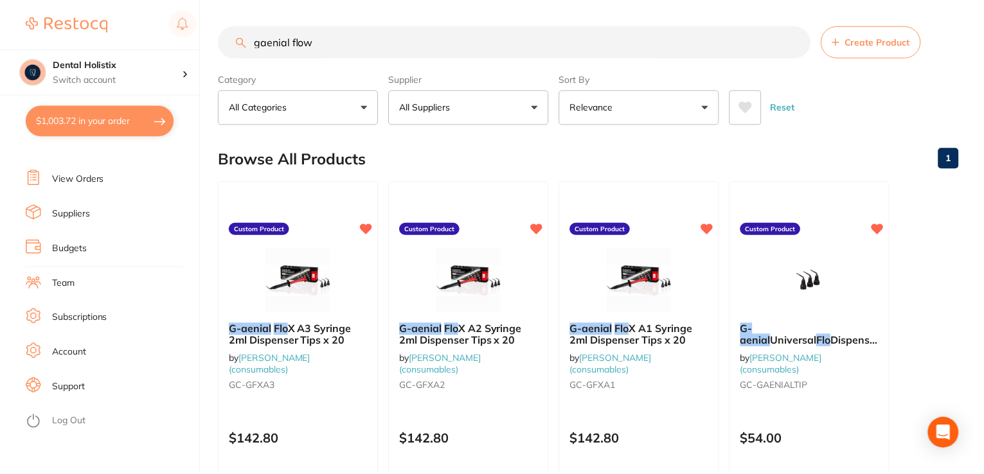
scroll to position [1, 0]
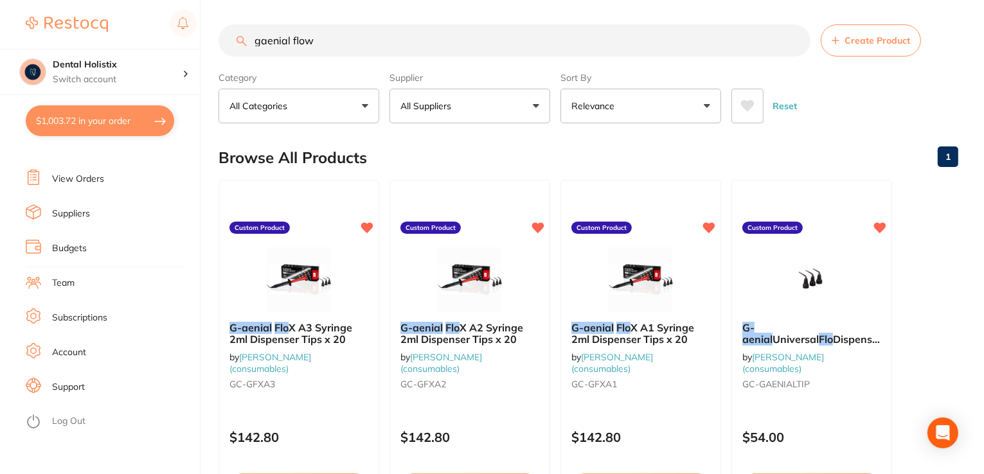
click at [74, 215] on link "Suppliers" at bounding box center [71, 214] width 38 height 13
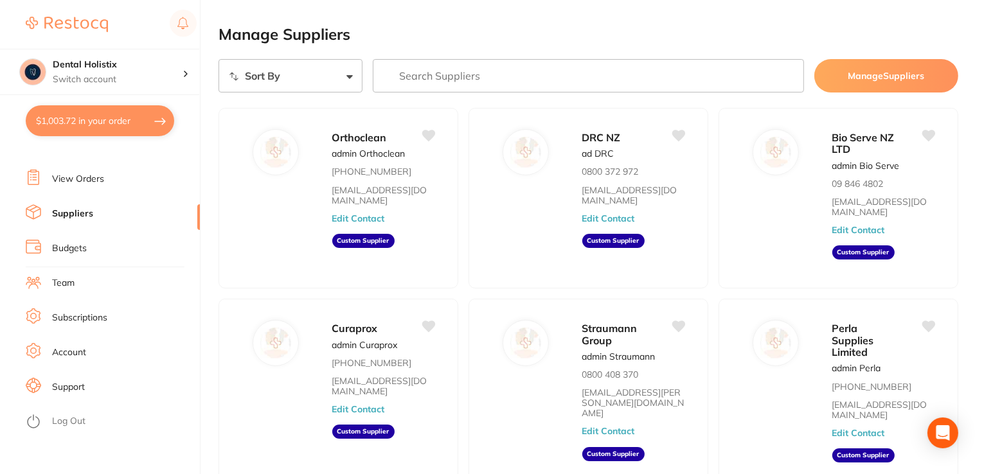
click at [494, 67] on input "search" at bounding box center [588, 75] width 431 height 33
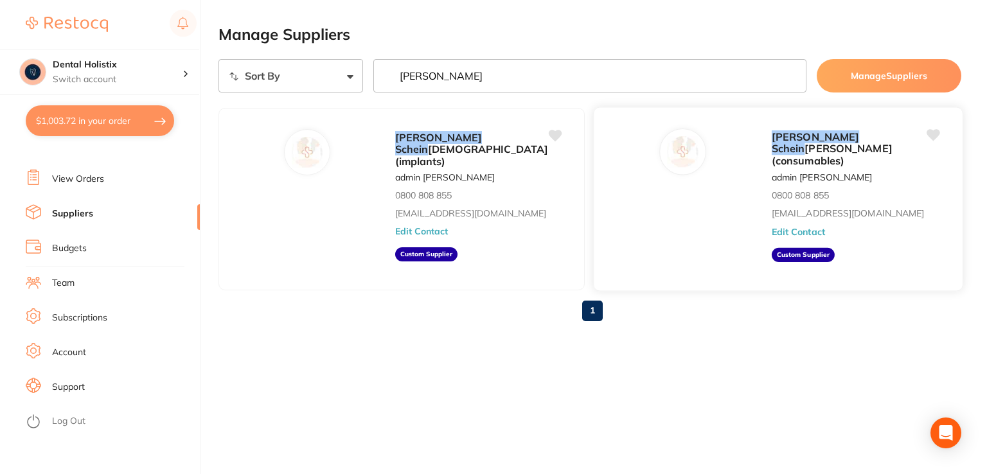
type input "henry schein"
click at [805, 143] on em "Schein" at bounding box center [788, 149] width 33 height 13
click at [722, 93] on section "Sort By A-Z Z-A henry schein Manage Suppliers Henry Schein Halas (implants) adm…" at bounding box center [589, 195] width 743 height 272
click at [97, 181] on link "View Orders" at bounding box center [78, 179] width 52 height 13
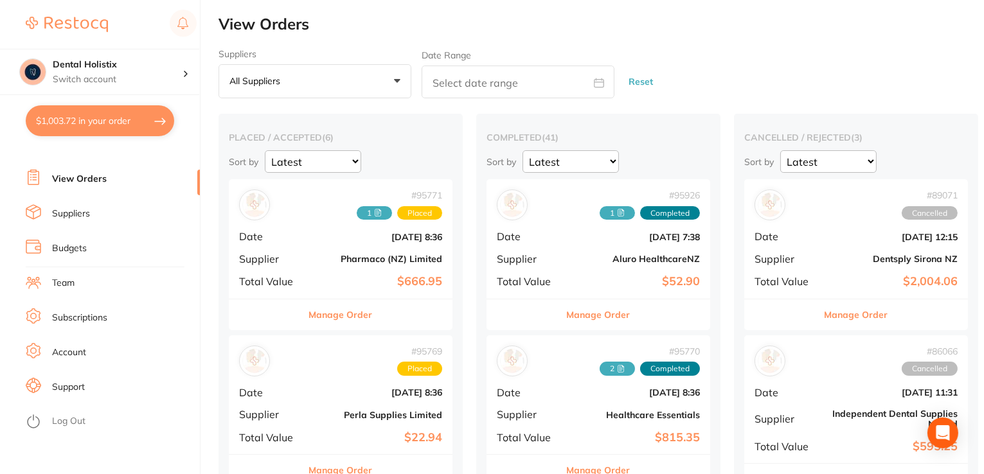
click at [87, 211] on link "Suppliers" at bounding box center [71, 214] width 38 height 13
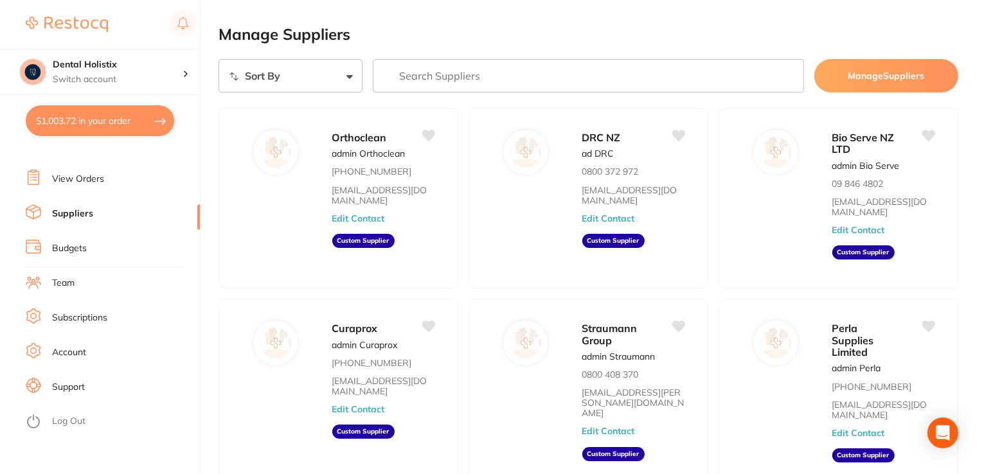
click at [103, 125] on button "$1,003.72 in your order" at bounding box center [100, 120] width 148 height 31
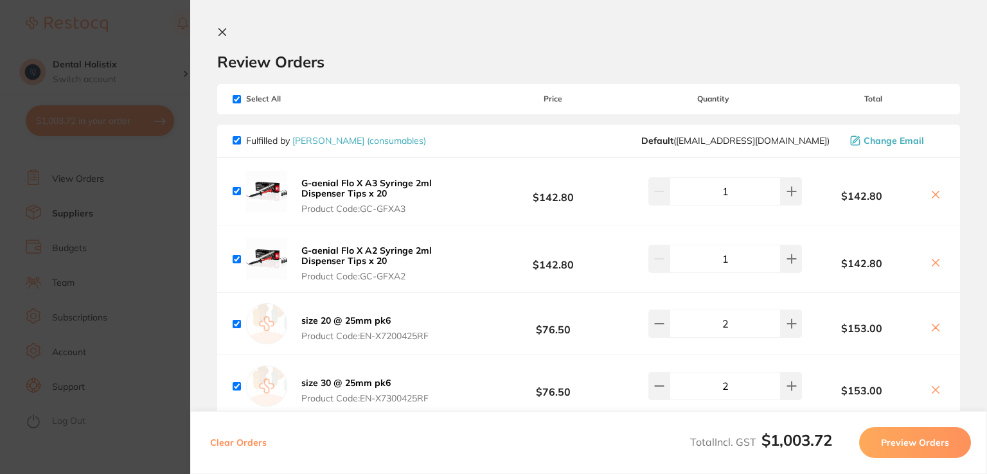
click at [362, 338] on span "Product Code: EN-X7200425RF" at bounding box center [364, 336] width 127 height 10
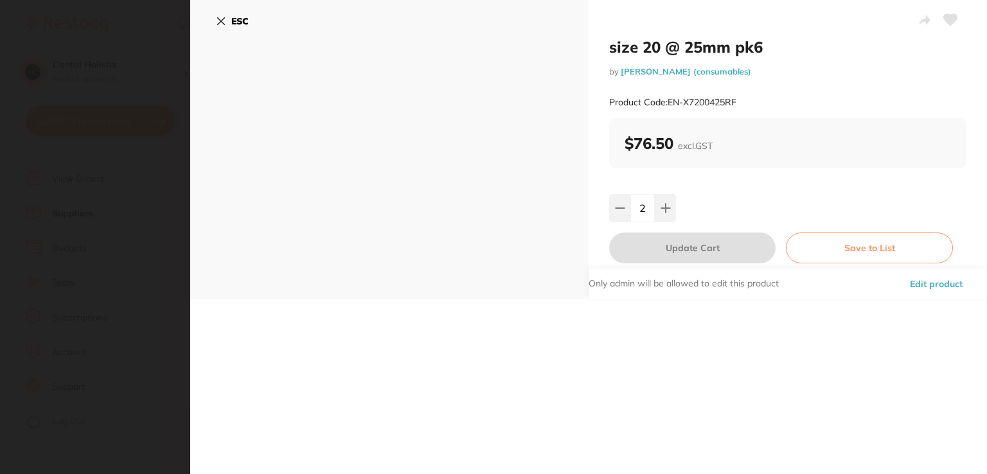
click at [665, 49] on h2 "size 20 @ 25mm pk6" at bounding box center [787, 46] width 357 height 19
click at [221, 19] on icon at bounding box center [221, 21] width 10 height 10
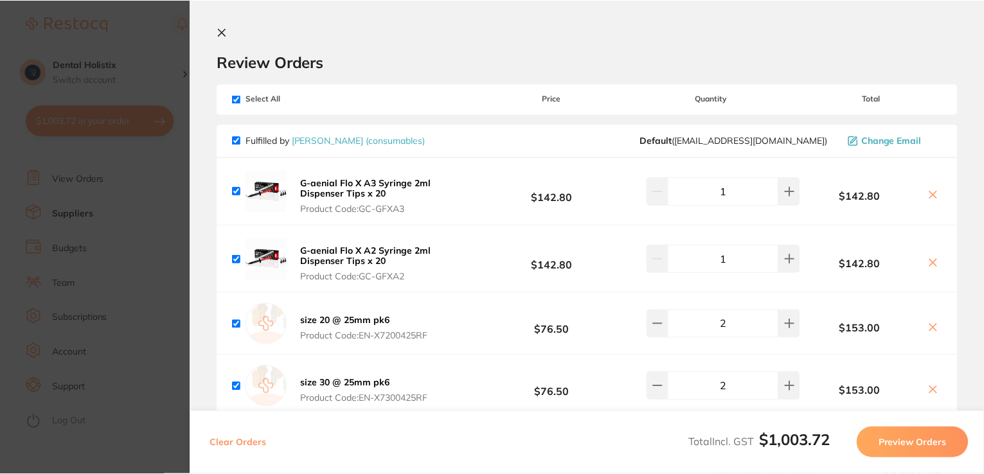
scroll to position [1, 0]
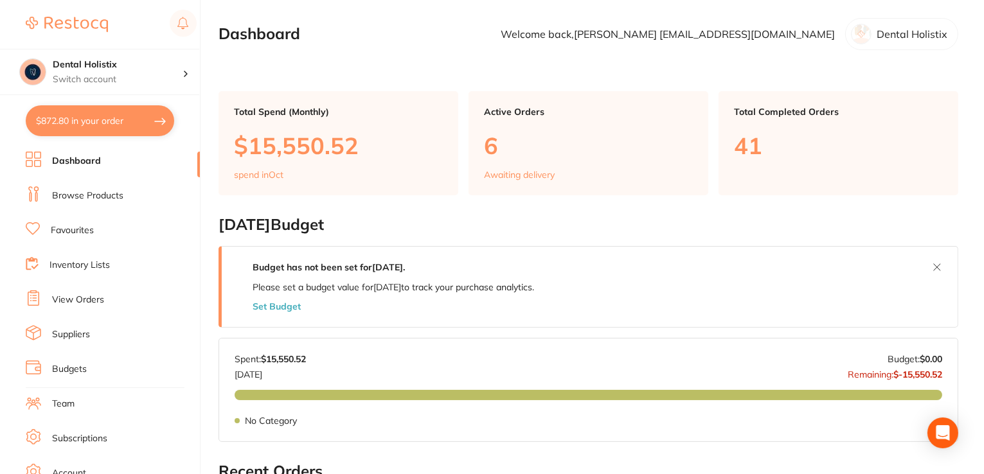
click at [82, 196] on link "Browse Products" at bounding box center [87, 196] width 71 height 13
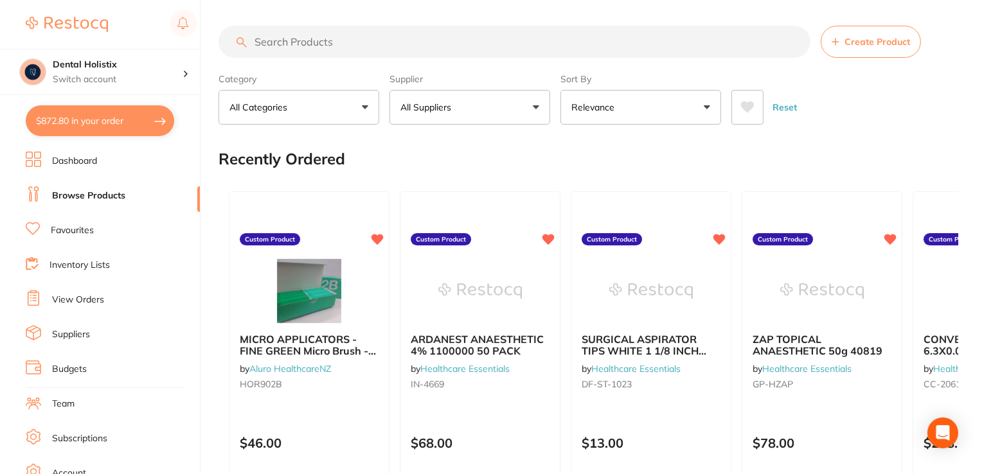
click at [441, 44] on input "search" at bounding box center [514, 42] width 592 height 32
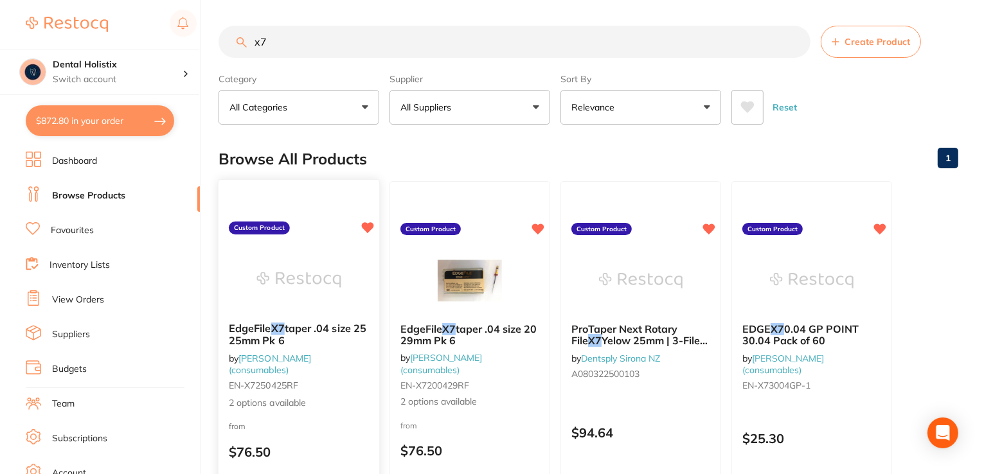
type input "x7"
click at [319, 326] on span "taper .04 size 25 25mm Pk 6" at bounding box center [298, 334] width 138 height 25
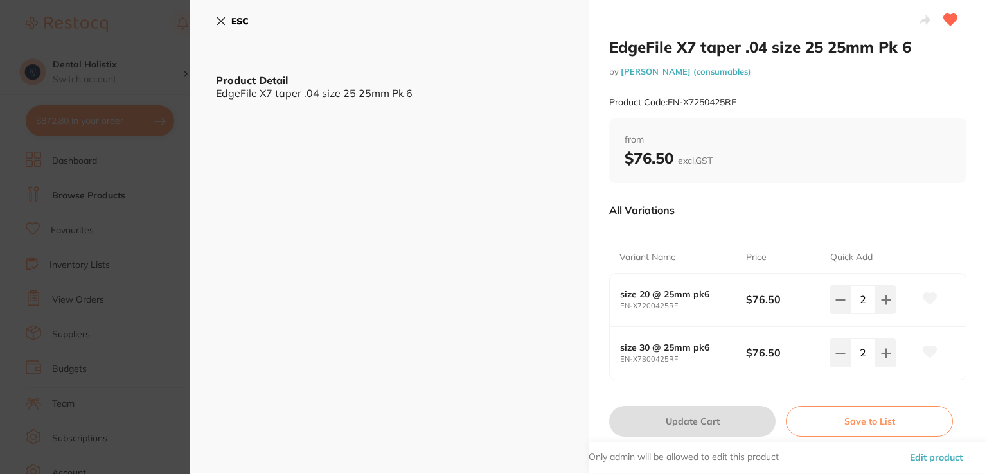
click at [224, 24] on icon at bounding box center [221, 21] width 7 height 7
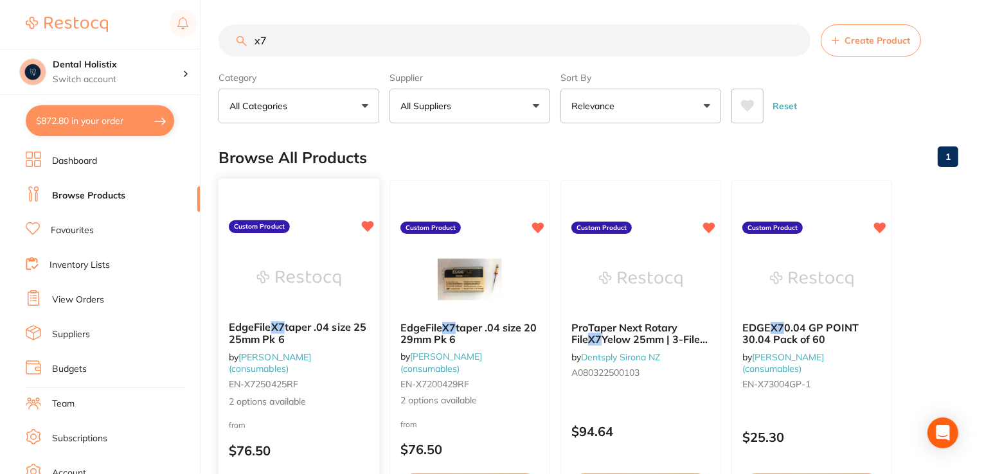
click at [253, 337] on span "taper .04 size 25 25mm Pk 6" at bounding box center [298, 333] width 138 height 25
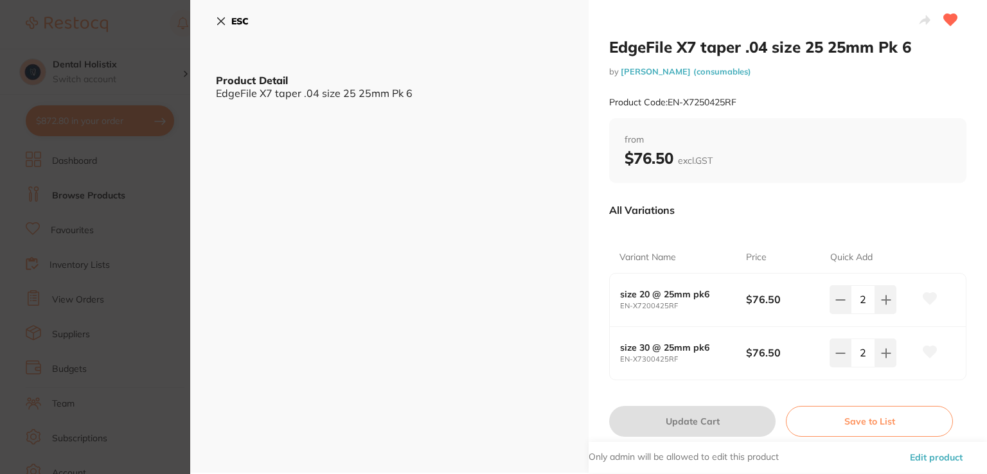
click at [710, 48] on h2 "EdgeFile X7 taper .04 size 25 25mm Pk 6" at bounding box center [787, 46] width 357 height 19
click at [371, 97] on div "EdgeFile X7 taper .04 size 25 25mm Pk 6" at bounding box center [389, 93] width 347 height 12
click at [945, 458] on button "Edit product" at bounding box center [936, 457] width 60 height 31
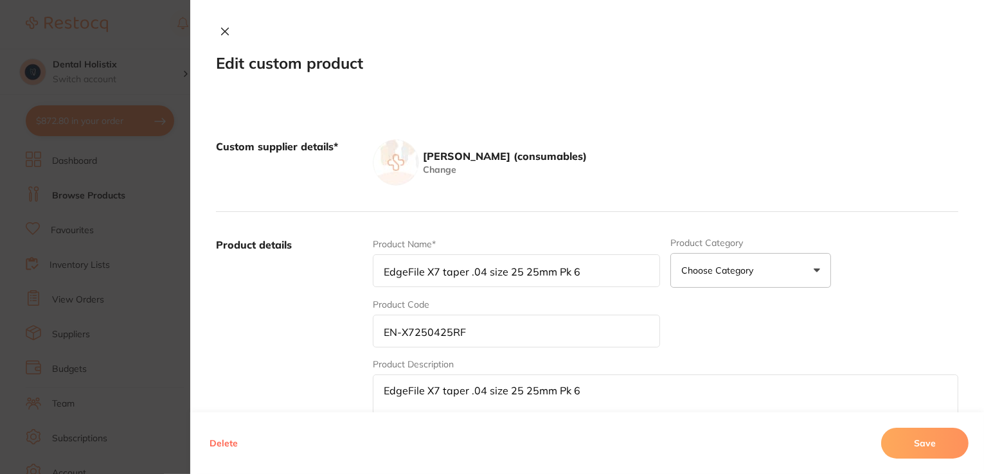
click at [591, 267] on input "EdgeFile X7 taper .04 size 25 25mm Pk 6" at bounding box center [517, 270] width 288 height 33
click at [567, 315] on input "EN-X7250425RF" at bounding box center [517, 331] width 288 height 33
click at [815, 271] on button "Choose Category" at bounding box center [750, 270] width 161 height 35
click at [877, 240] on div "Product Name* EdgeFile X7 taper .04 size 25 25mm Pk 6 Product Category Choose C…" at bounding box center [665, 338] width 585 height 200
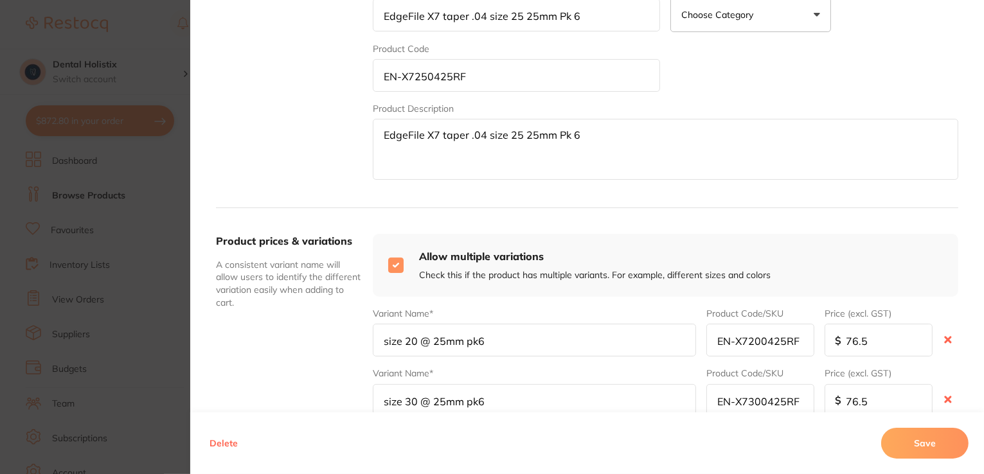
scroll to position [257, 0]
click at [382, 341] on input "size 20 @ 25mm pk6" at bounding box center [535, 339] width 324 height 33
click at [430, 337] on input "EdgeFile X7size 20 @ 25mm pk6" at bounding box center [535, 339] width 324 height 33
type input "EdgeFile X7size 20 @ 25mm pk6"
click at [383, 404] on input "size 30 @ 25mm pk6" at bounding box center [535, 399] width 324 height 33
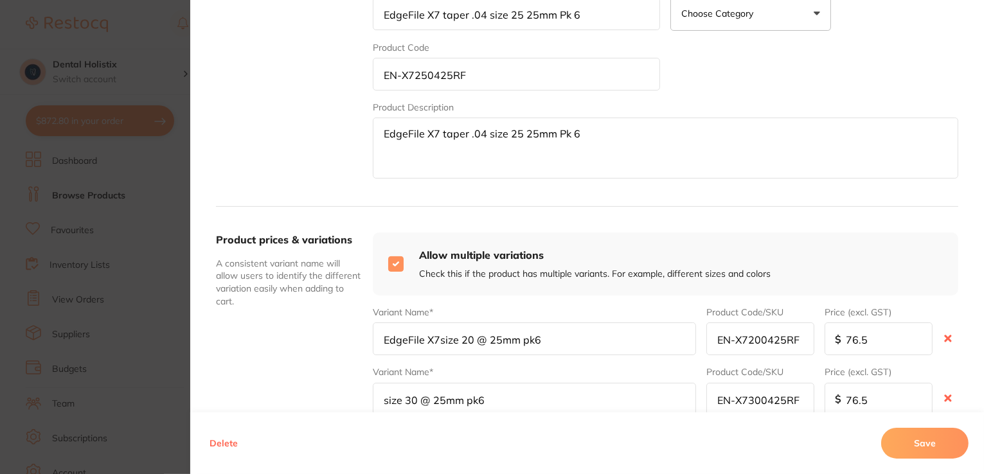
click at [377, 400] on input "size 30 @ 25mm pk6" at bounding box center [535, 399] width 324 height 33
type input "EdgeFile X7 taper .04 size 30 @ 25mm pk6"
click at [435, 337] on input "EdgeFile X7size 20 @ 25mm pk6" at bounding box center [535, 339] width 324 height 33
click at [643, 343] on input "EdgeFile X7 taper .04 size 20 @ 25mm pk6" at bounding box center [535, 339] width 324 height 33
click at [404, 339] on input "EdgeFile X7 taper .04 size 20 @ 25mm pk6" at bounding box center [535, 339] width 324 height 33
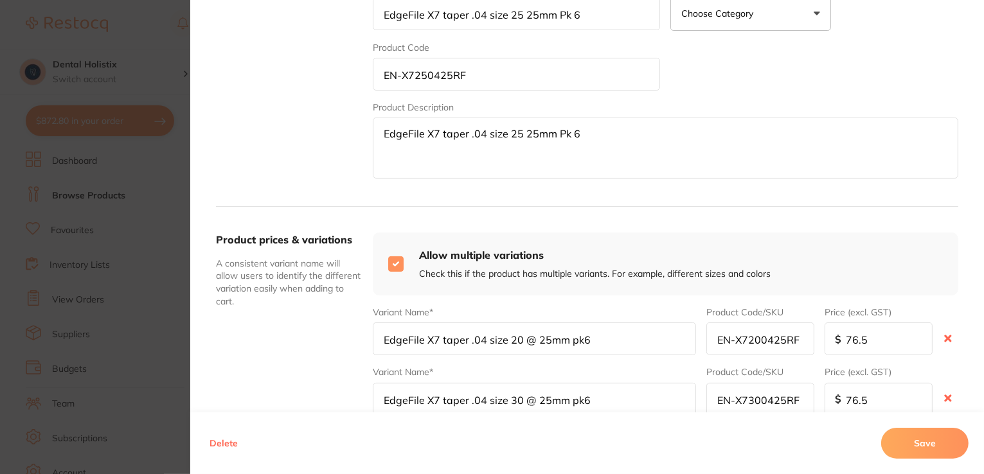
type input "EdgeFile X7 taper .04 size 20 @ 25mm pk6"
click at [419, 396] on input "EdgeFile X7 taper .04 size 30 @ 25mm pk6" at bounding box center [535, 399] width 324 height 33
click at [634, 335] on input "EdgeFile X7 taper .04 size 20 @ 25mm pk6" at bounding box center [535, 339] width 324 height 33
click at [917, 441] on button "Save" at bounding box center [924, 443] width 87 height 31
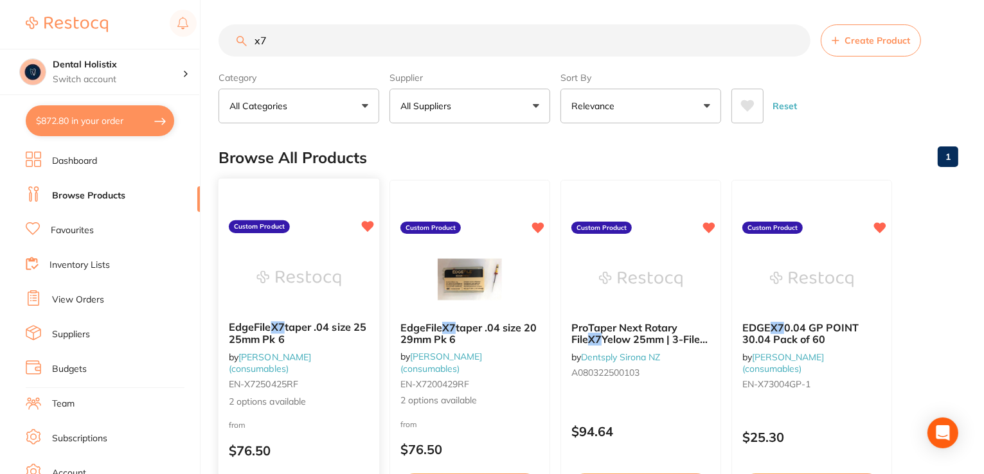
click at [262, 404] on span "2 options available" at bounding box center [299, 401] width 140 height 13
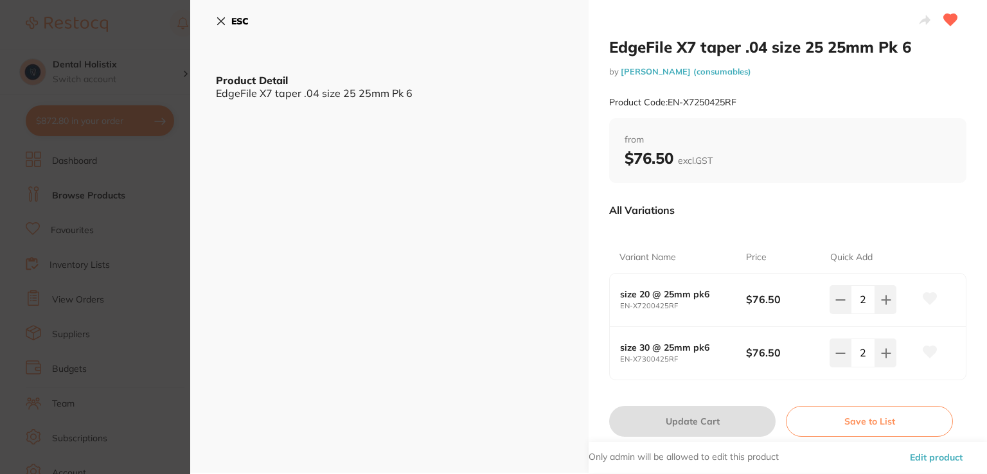
click at [226, 24] on button "ESC" at bounding box center [232, 21] width 33 height 22
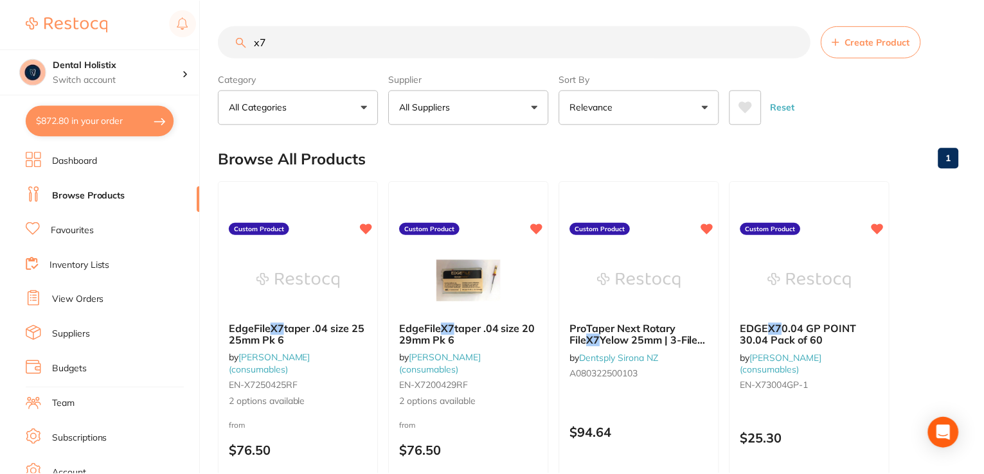
scroll to position [1, 0]
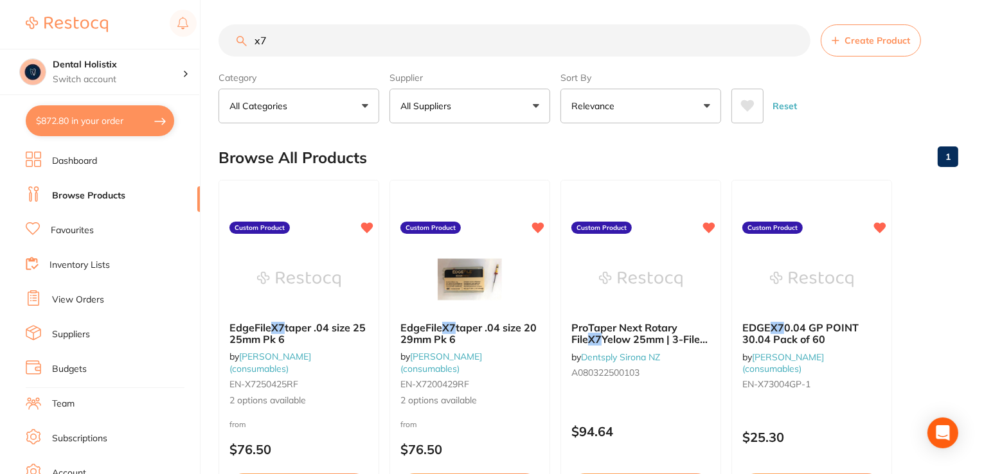
click at [123, 121] on button "$872.80 in your order" at bounding box center [100, 120] width 148 height 31
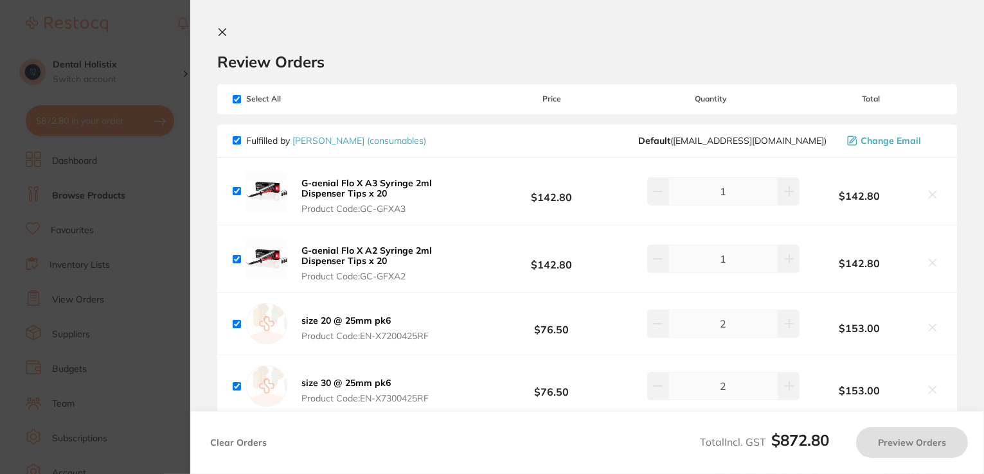
checkbox input "true"
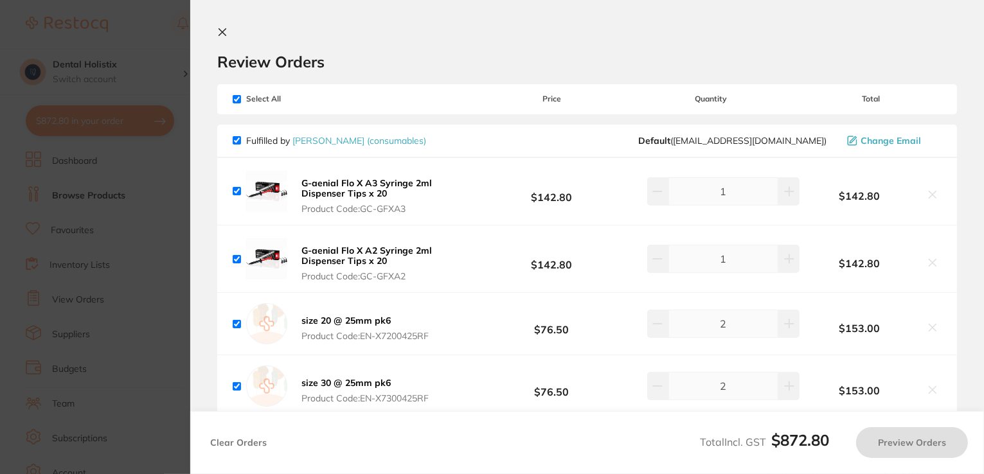
checkbox input "true"
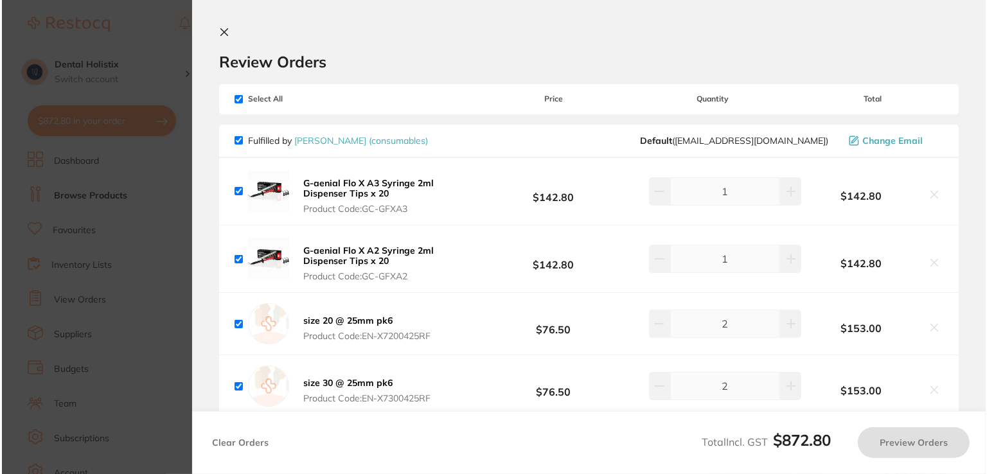
scroll to position [0, 0]
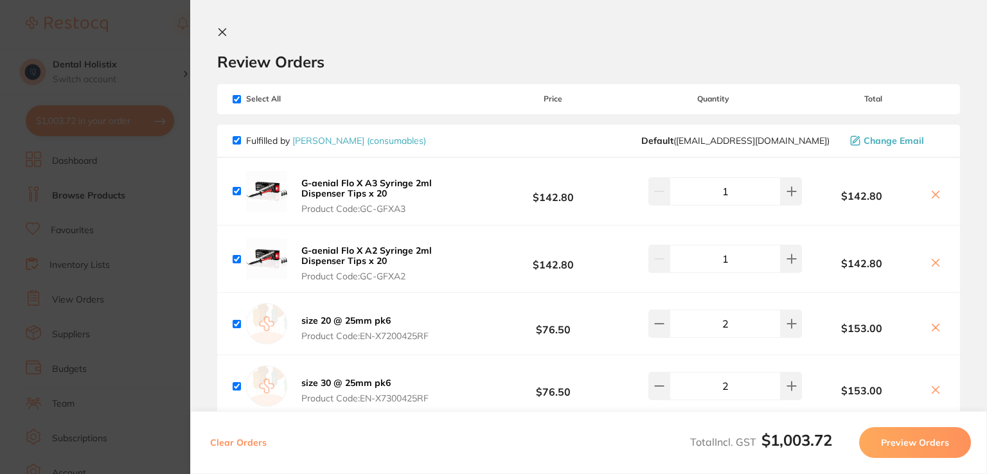
click at [445, 328] on div "size 20 @ 25mm pk6 Product Code: EN-X7200425RF $76.50 2 $153.00" at bounding box center [588, 324] width 743 height 62
click at [930, 326] on icon at bounding box center [935, 328] width 10 height 10
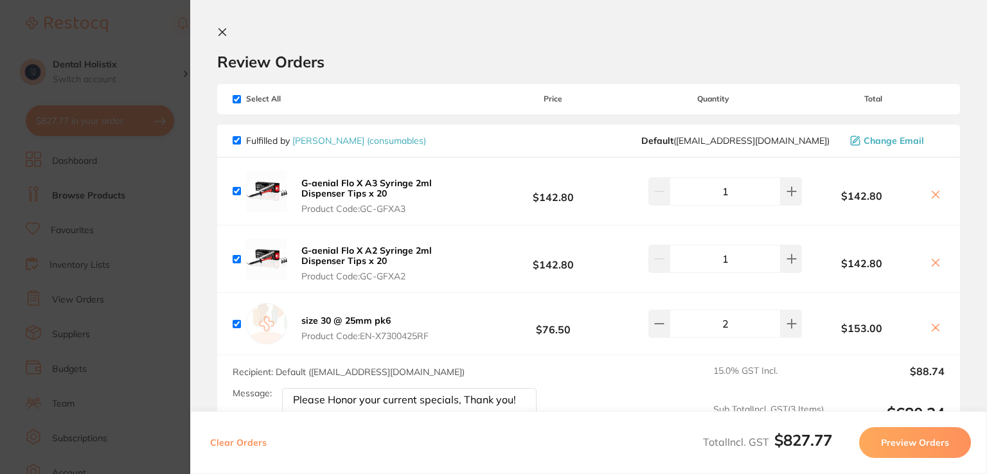
click at [930, 326] on icon at bounding box center [935, 328] width 10 height 10
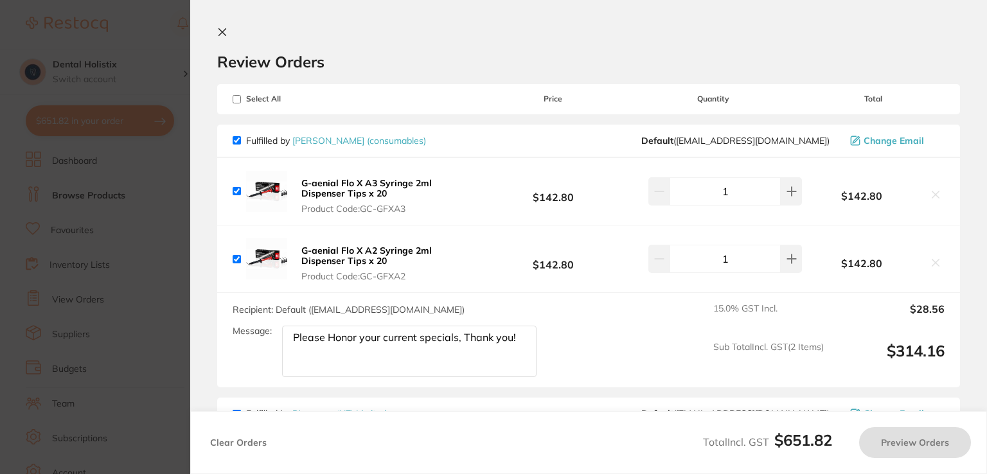
checkbox input "true"
click at [220, 35] on icon at bounding box center [222, 32] width 7 height 7
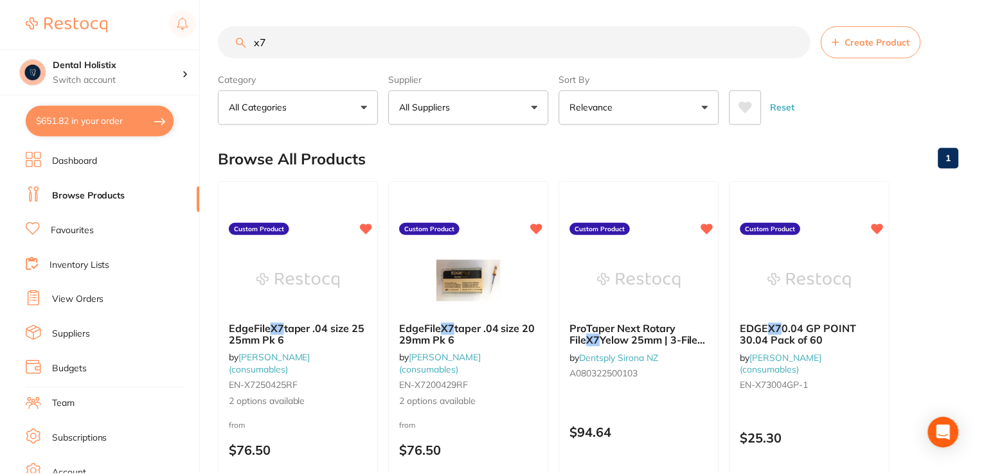
scroll to position [1, 0]
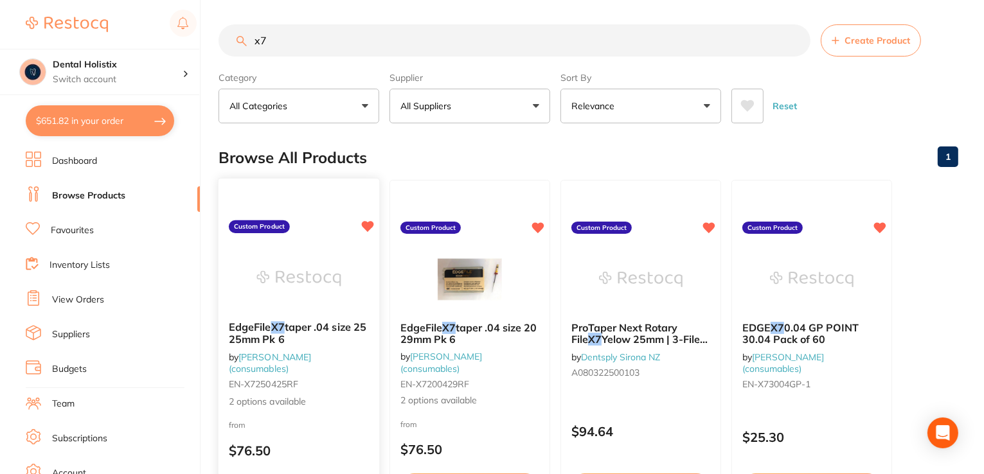
click at [313, 331] on span "taper .04 size 25 25mm Pk 6" at bounding box center [298, 333] width 138 height 25
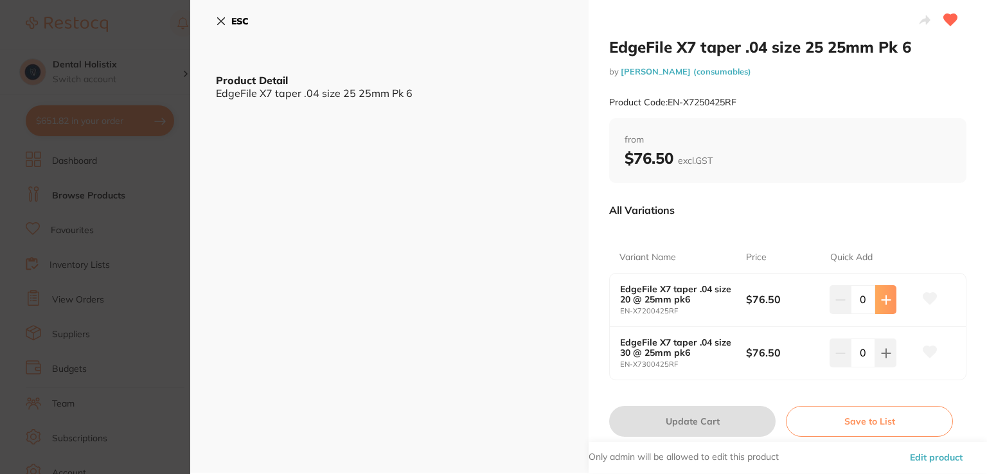
click at [884, 304] on icon at bounding box center [886, 300] width 8 height 8
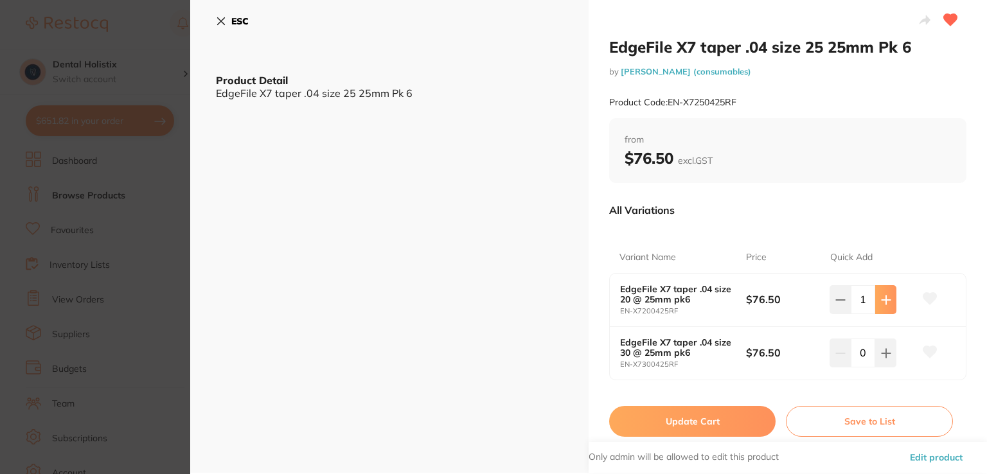
click at [884, 304] on icon at bounding box center [886, 300] width 8 height 8
type input "2"
click at [887, 351] on icon at bounding box center [886, 353] width 10 height 10
type input "2"
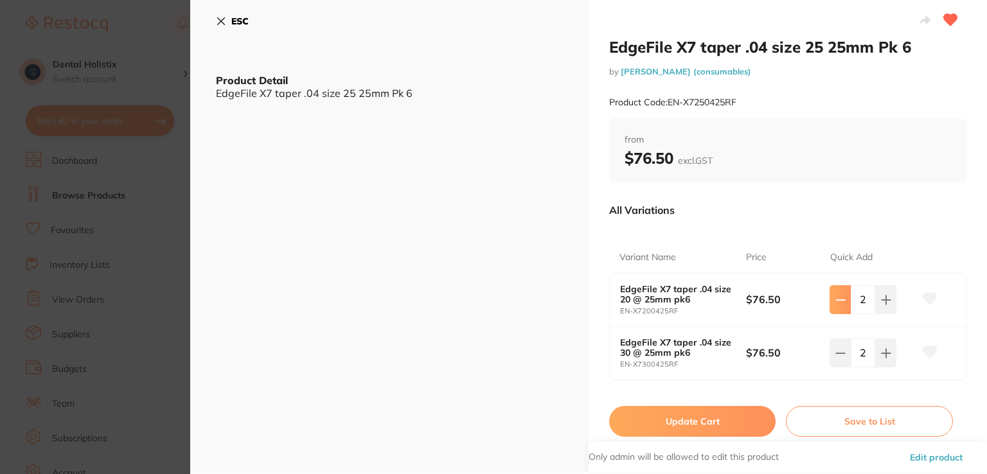
click at [848, 307] on button at bounding box center [840, 299] width 21 height 28
type input "1"
click at [847, 353] on button at bounding box center [840, 353] width 21 height 28
type input "1"
click at [747, 416] on button "Update Cart" at bounding box center [692, 421] width 166 height 31
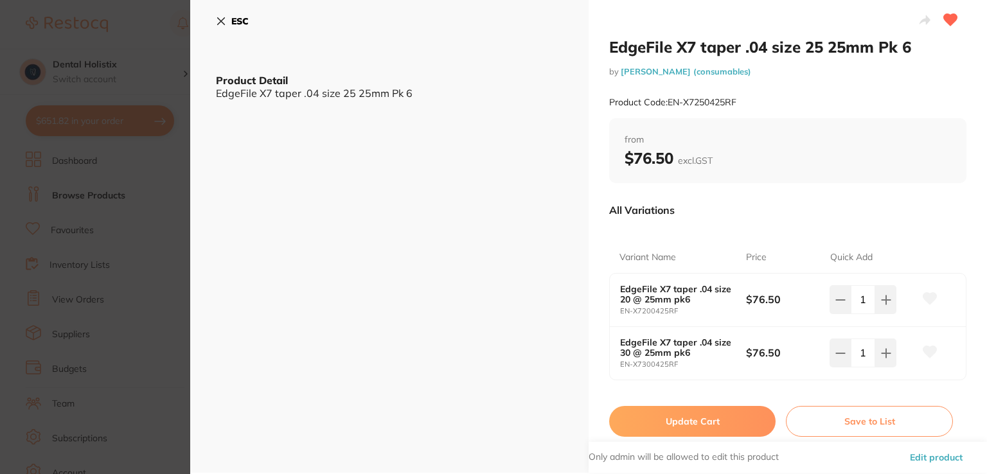
checkbox input "false"
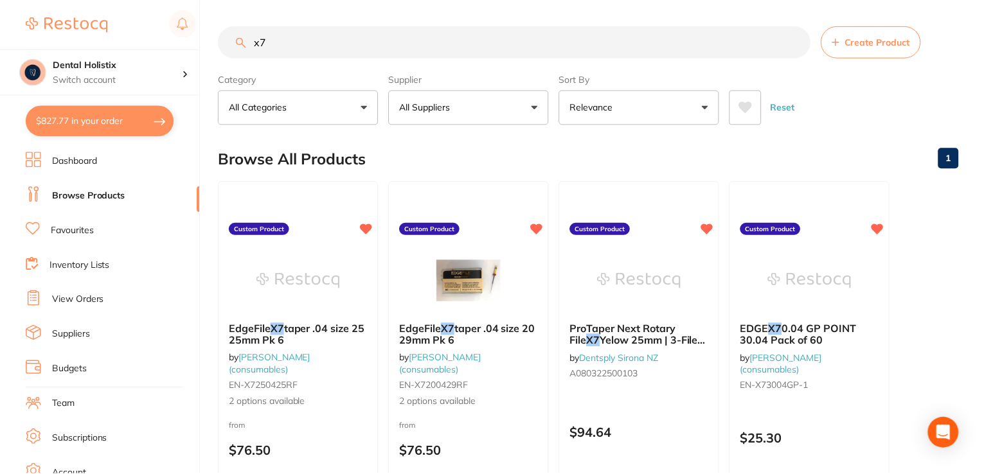
scroll to position [1, 0]
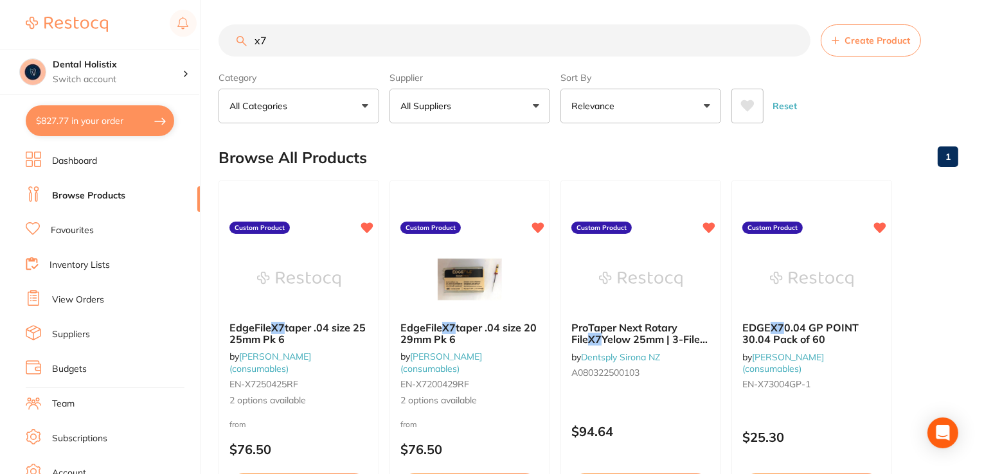
click at [75, 123] on button "$827.77 in your order" at bounding box center [100, 120] width 148 height 31
checkbox input "true"
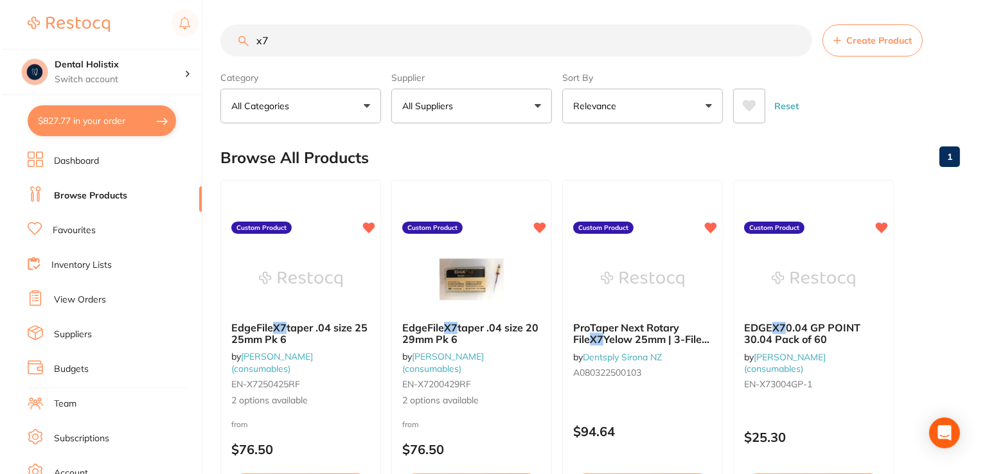
scroll to position [0, 0]
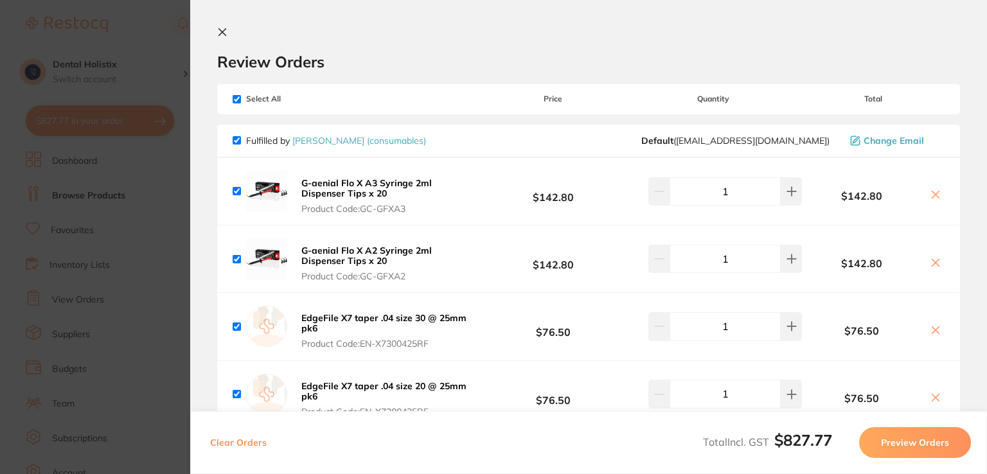
click at [920, 443] on button "Preview Orders" at bounding box center [915, 442] width 112 height 31
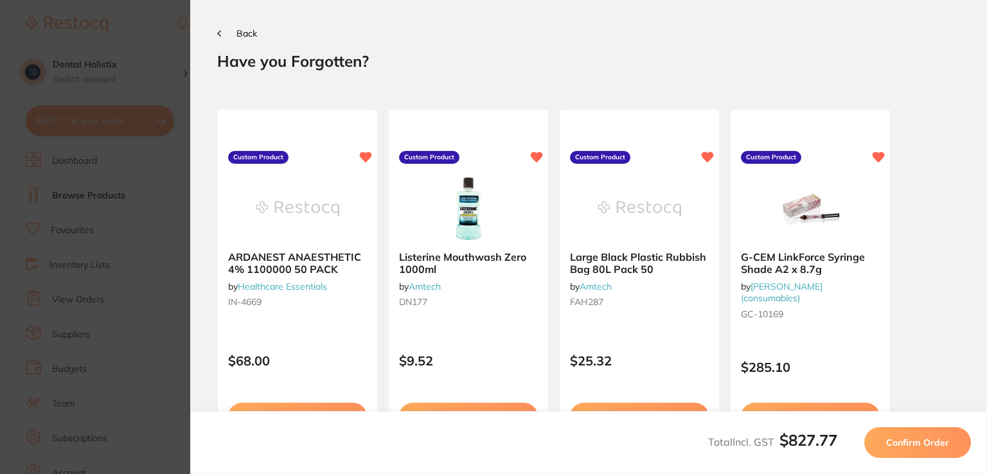
click at [909, 448] on span "Confirm Order" at bounding box center [917, 443] width 63 height 12
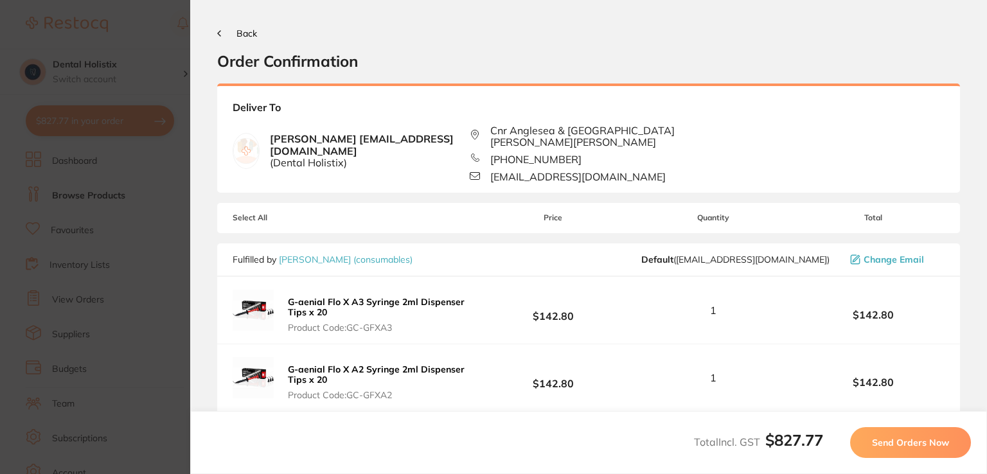
click at [218, 31] on icon at bounding box center [219, 33] width 4 height 6
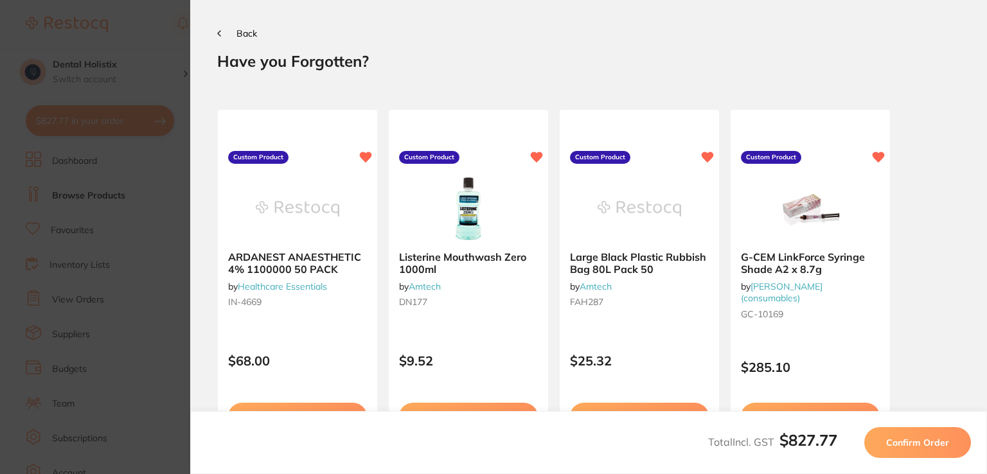
click at [221, 31] on button "Back" at bounding box center [237, 33] width 40 height 10
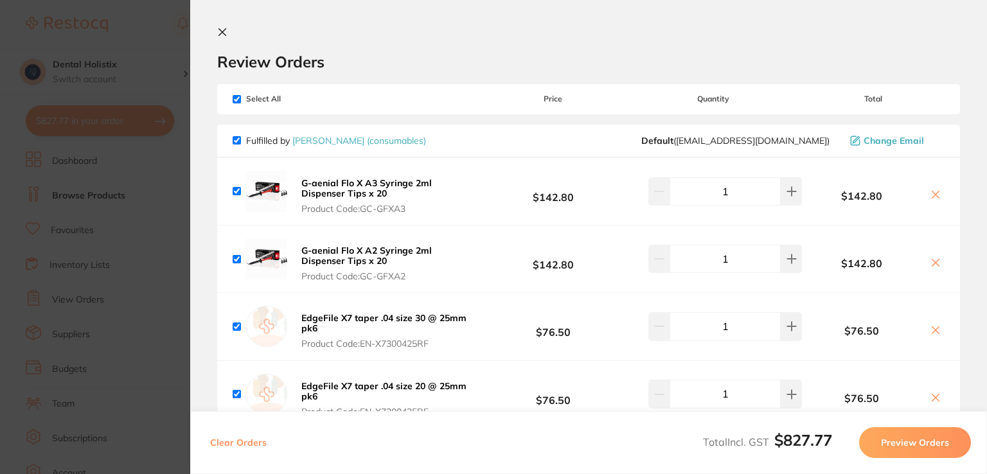
click at [339, 139] on link "[PERSON_NAME] (consumables)" at bounding box center [359, 141] width 134 height 12
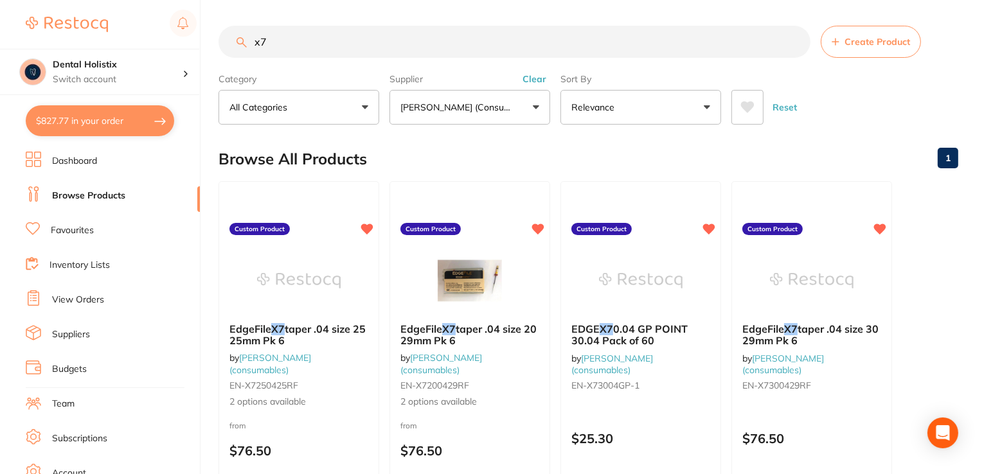
click at [471, 31] on input "x7" at bounding box center [514, 42] width 592 height 32
type input "x"
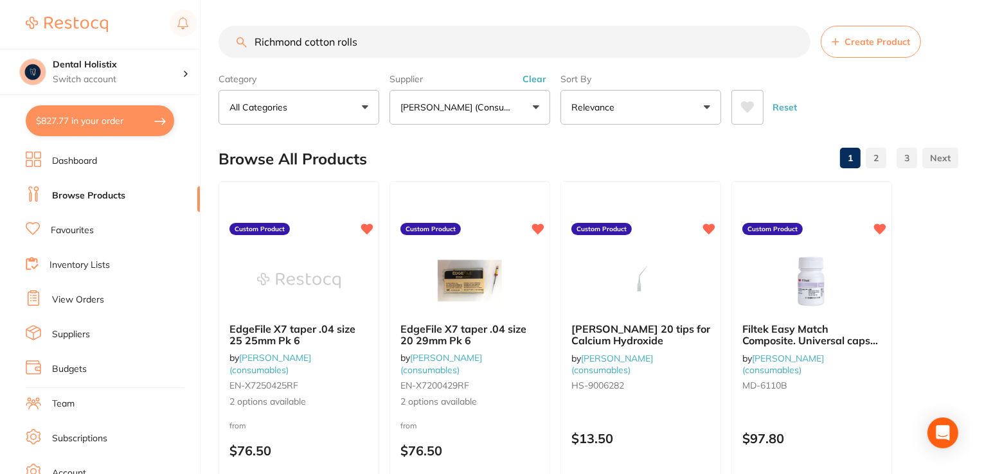
type input "Richmond cotton rolls"
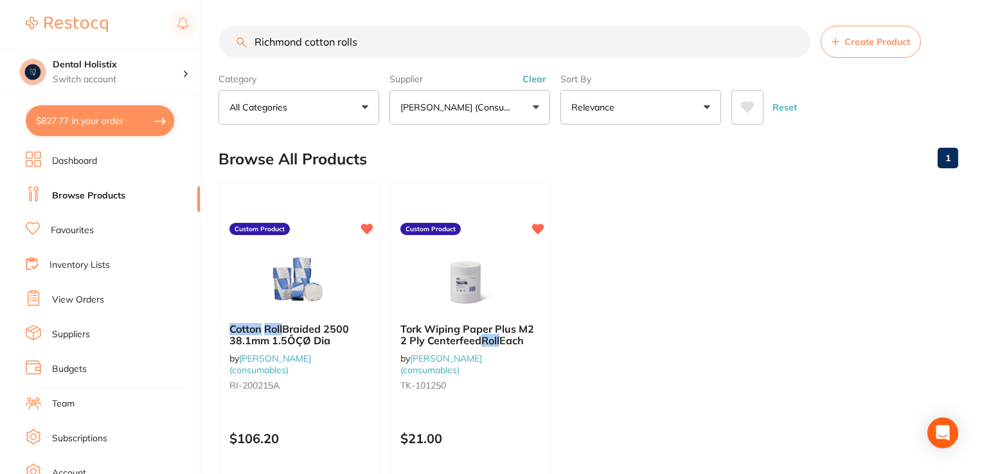
click at [133, 119] on button "$827.77 in your order" at bounding box center [100, 120] width 148 height 31
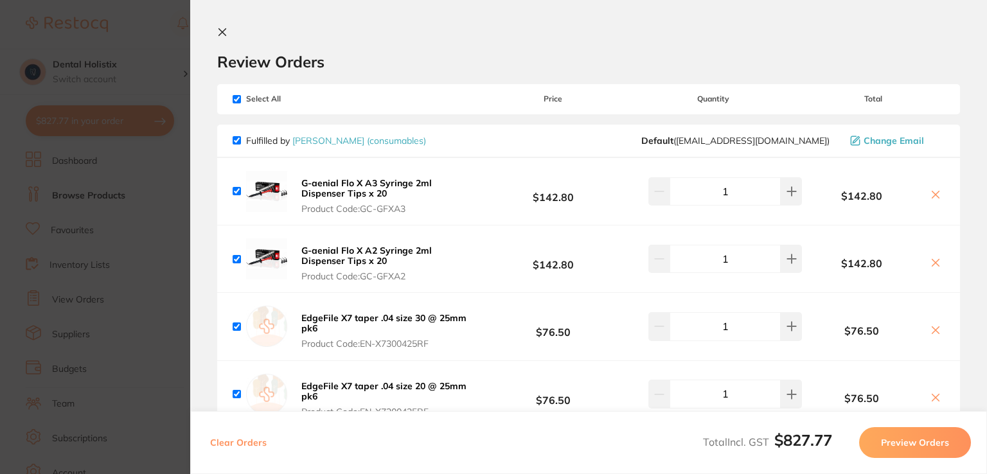
scroll to position [414, 0]
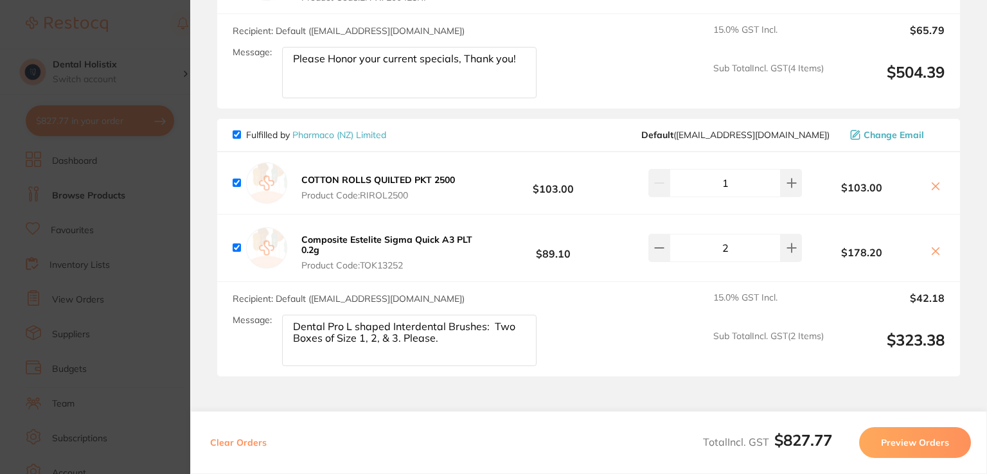
click at [982, 175] on section "Review Orders Your orders are being processed and we will notify you once we ha…" at bounding box center [588, 237] width 797 height 474
click at [236, 134] on input "checkbox" at bounding box center [237, 134] width 8 height 8
checkbox input "false"
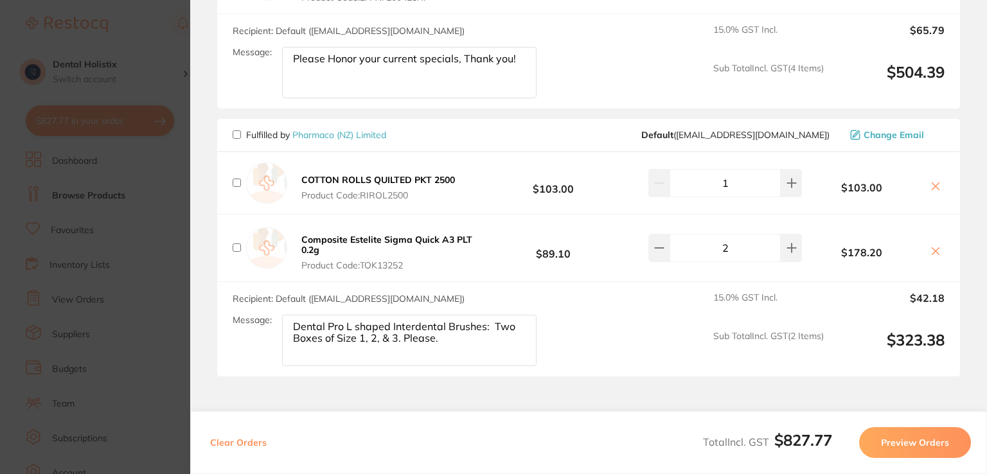
checkbox input "false"
click at [924, 440] on button "Preview Orders" at bounding box center [915, 442] width 112 height 31
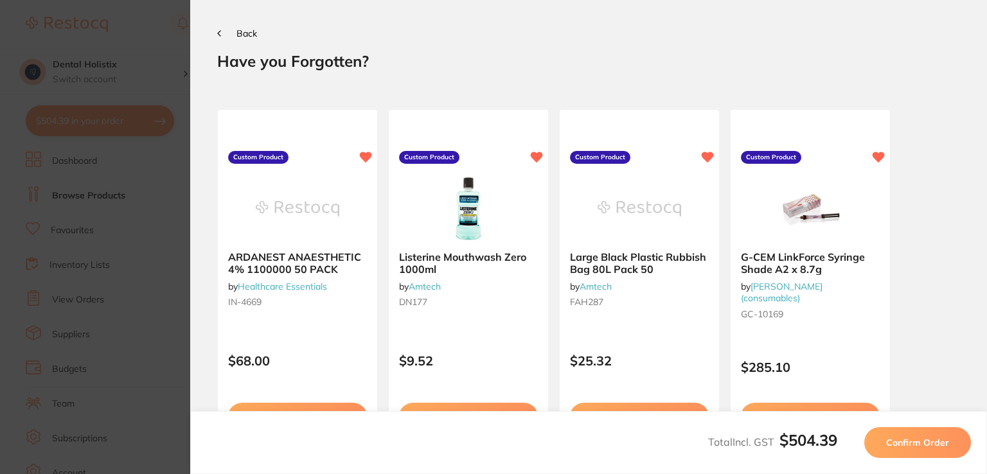
click at [924, 440] on span "Confirm Order" at bounding box center [917, 443] width 63 height 12
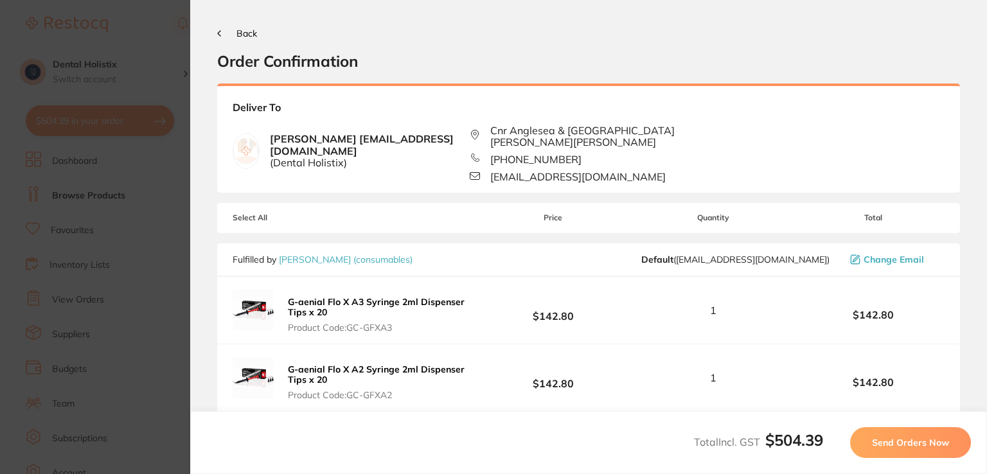
scroll to position [292, 0]
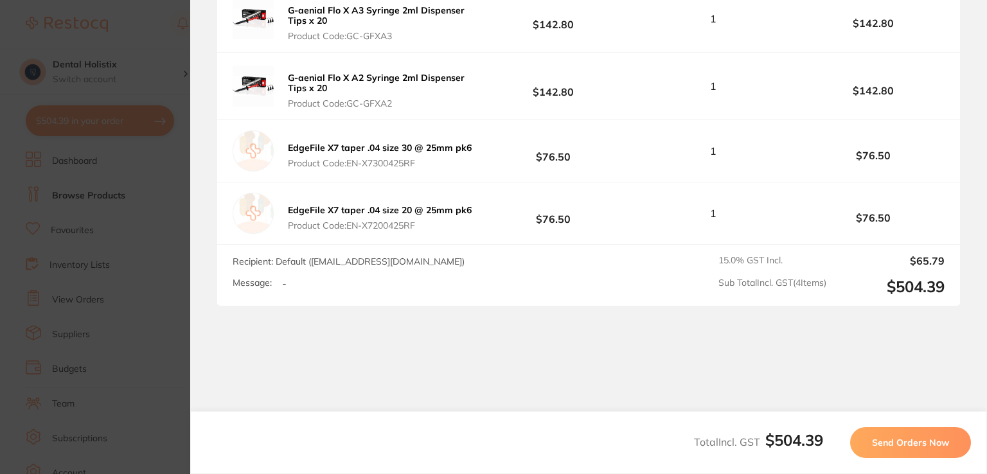
click at [912, 445] on span "Send Orders Now" at bounding box center [910, 443] width 77 height 12
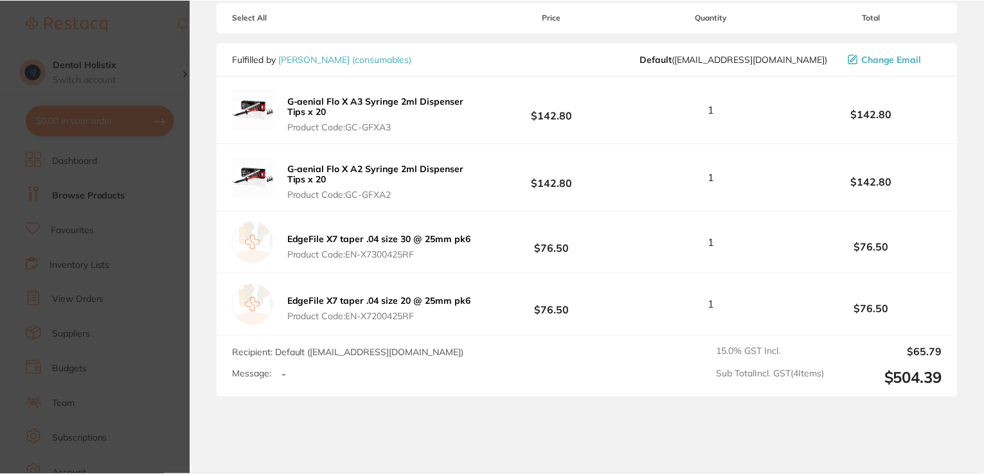
scroll to position [0, 0]
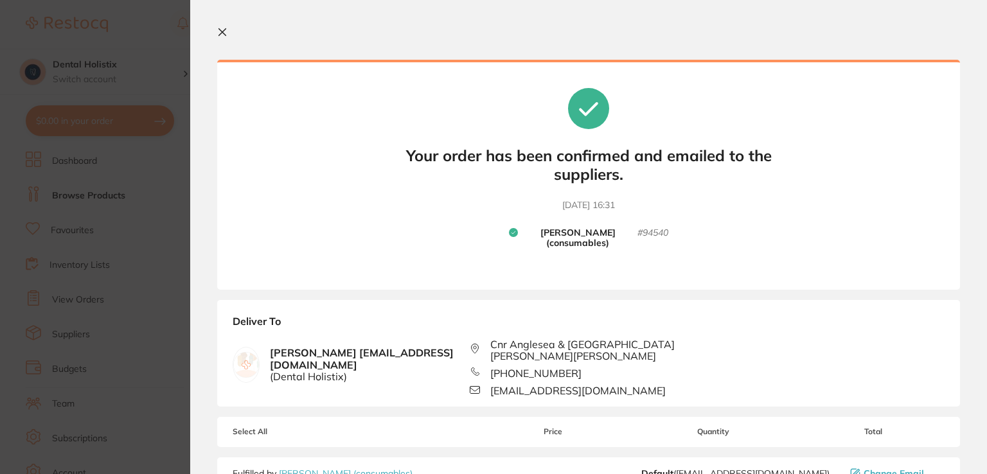
click at [221, 34] on icon at bounding box center [222, 32] width 10 height 10
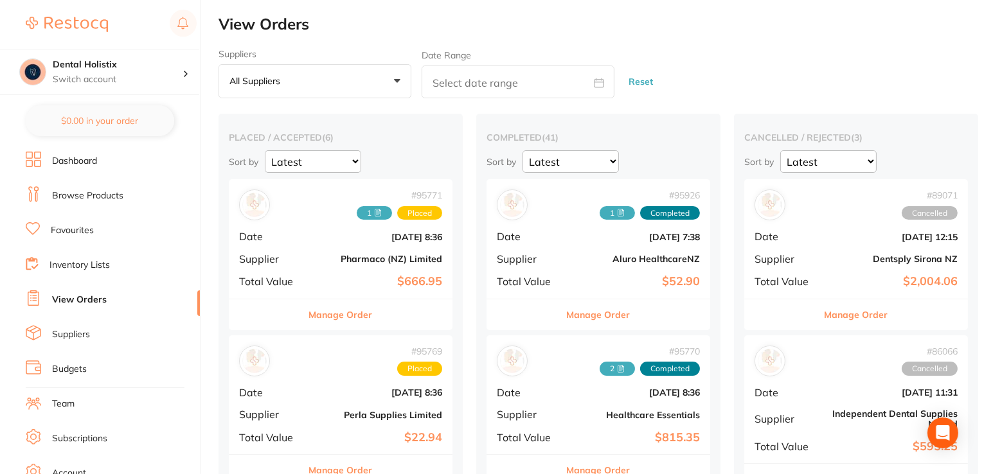
checkbox input "false"
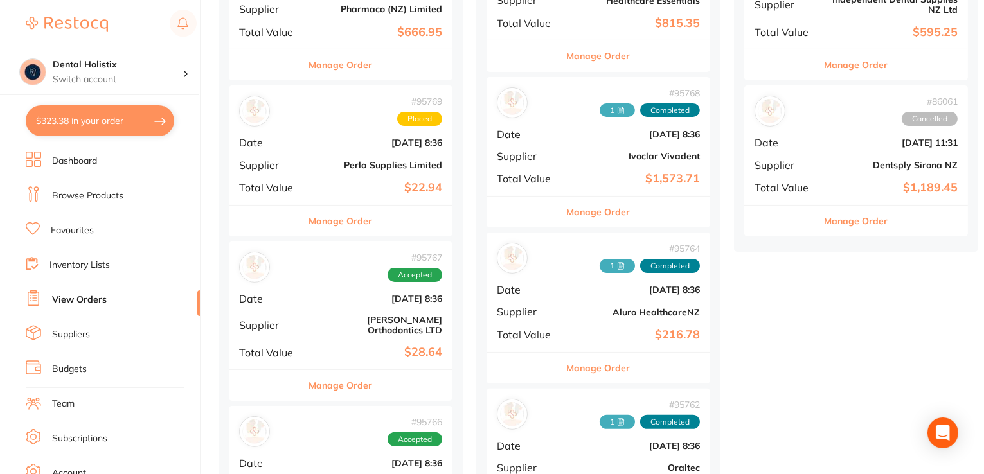
scroll to position [830, 0]
